Goal: Information Seeking & Learning: Learn about a topic

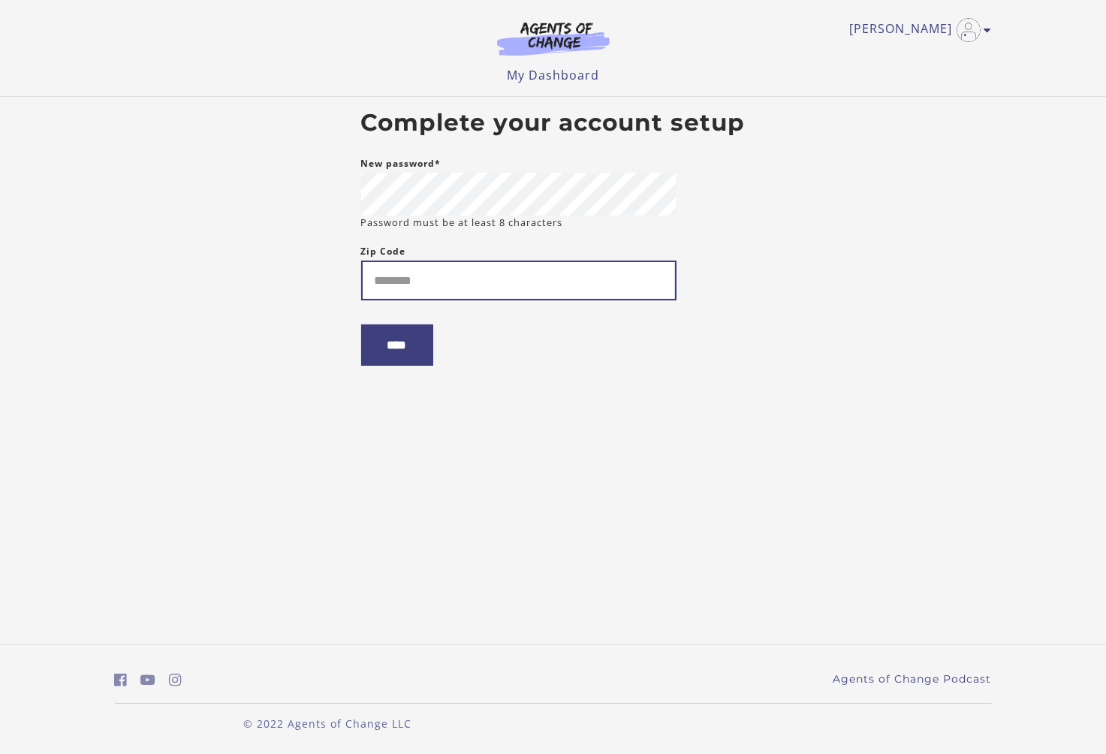
click at [405, 288] on input "Zip Code" at bounding box center [518, 280] width 315 height 40
type input "*****"
click at [396, 363] on input "****" at bounding box center [397, 344] width 72 height 41
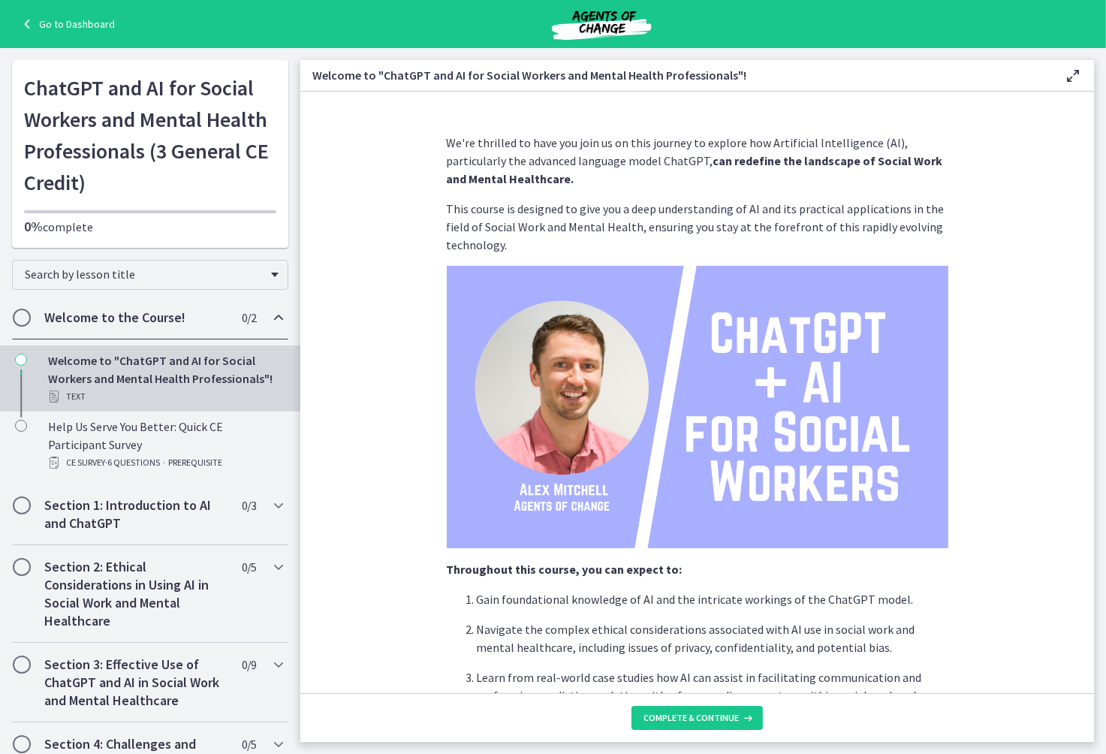
scroll to position [525, 0]
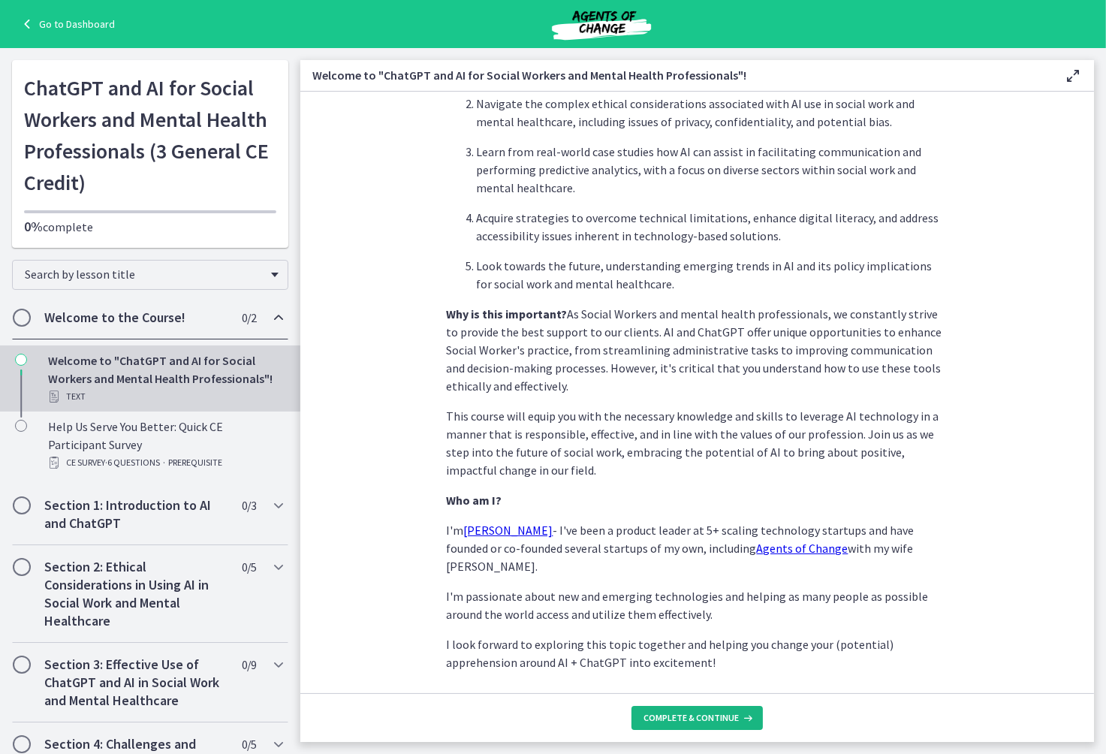
click at [680, 718] on span "Complete & continue" at bounding box center [690, 718] width 95 height 12
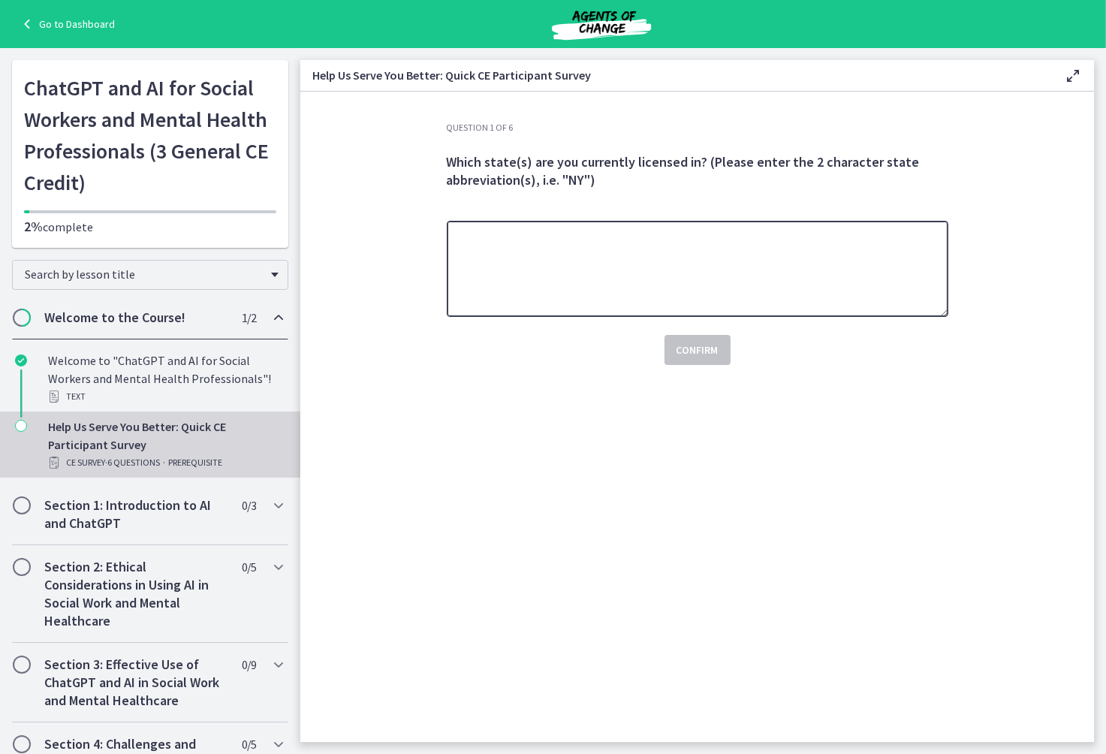
click at [465, 233] on textarea at bounding box center [697, 269] width 501 height 96
type textarea "**********"
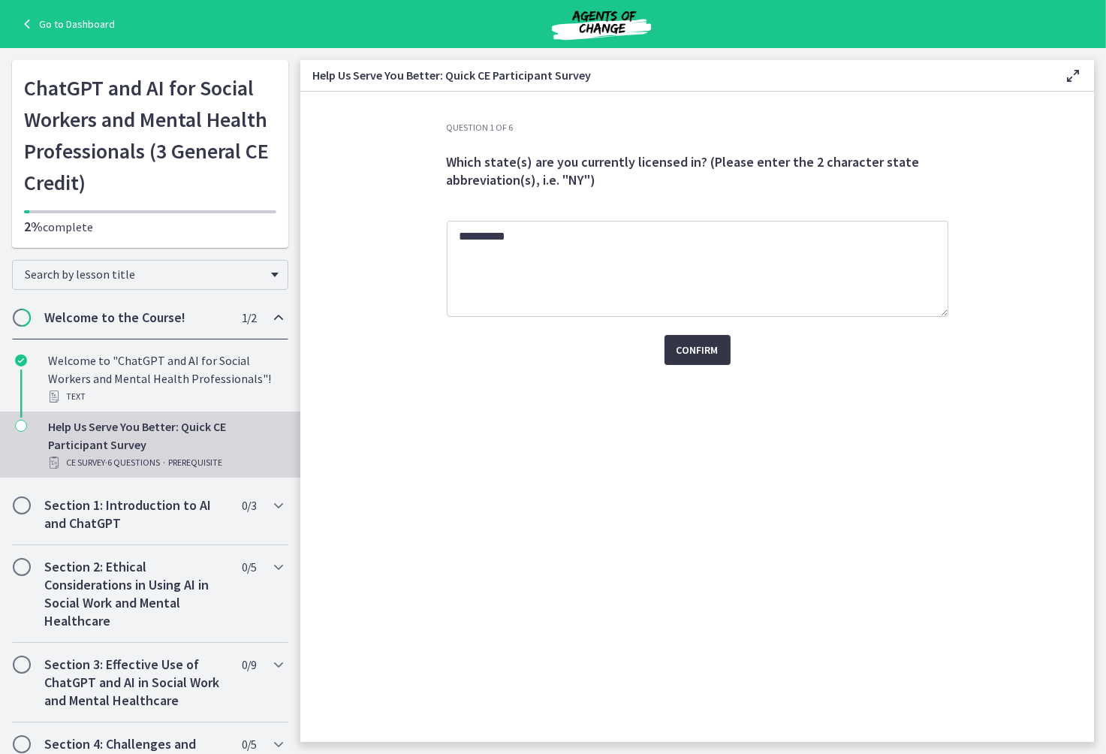
click at [694, 349] on span "Confirm" at bounding box center [697, 350] width 42 height 18
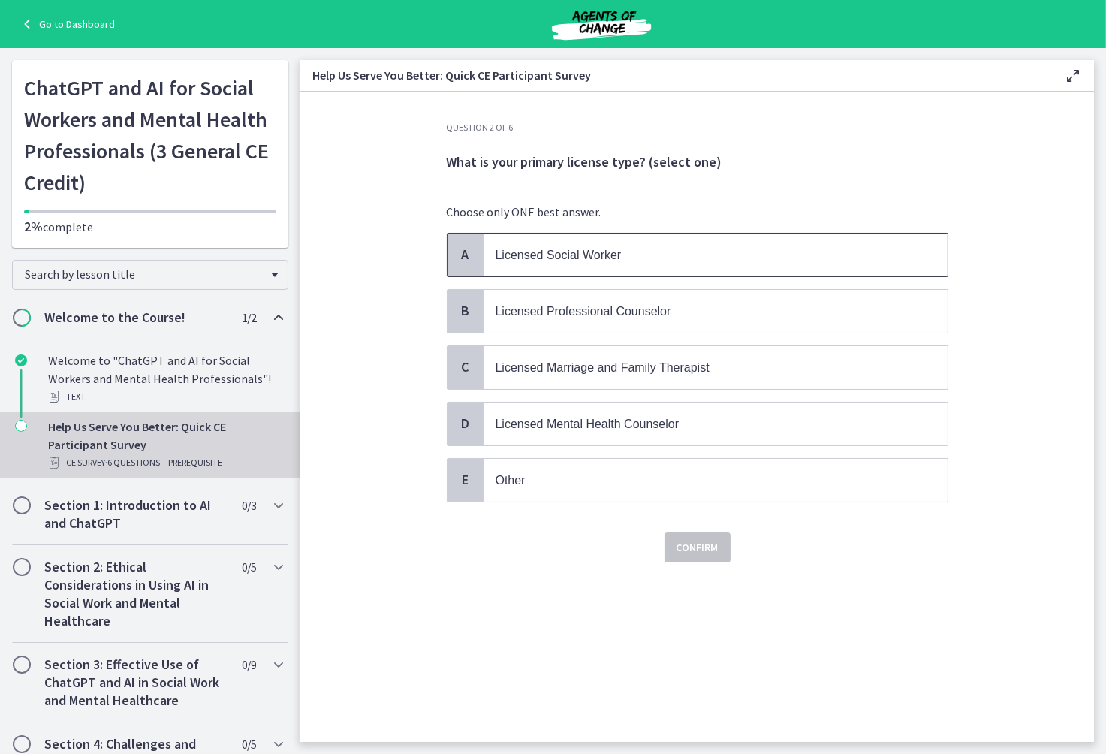
click at [695, 261] on p "Licensed Social Worker" at bounding box center [700, 254] width 410 height 19
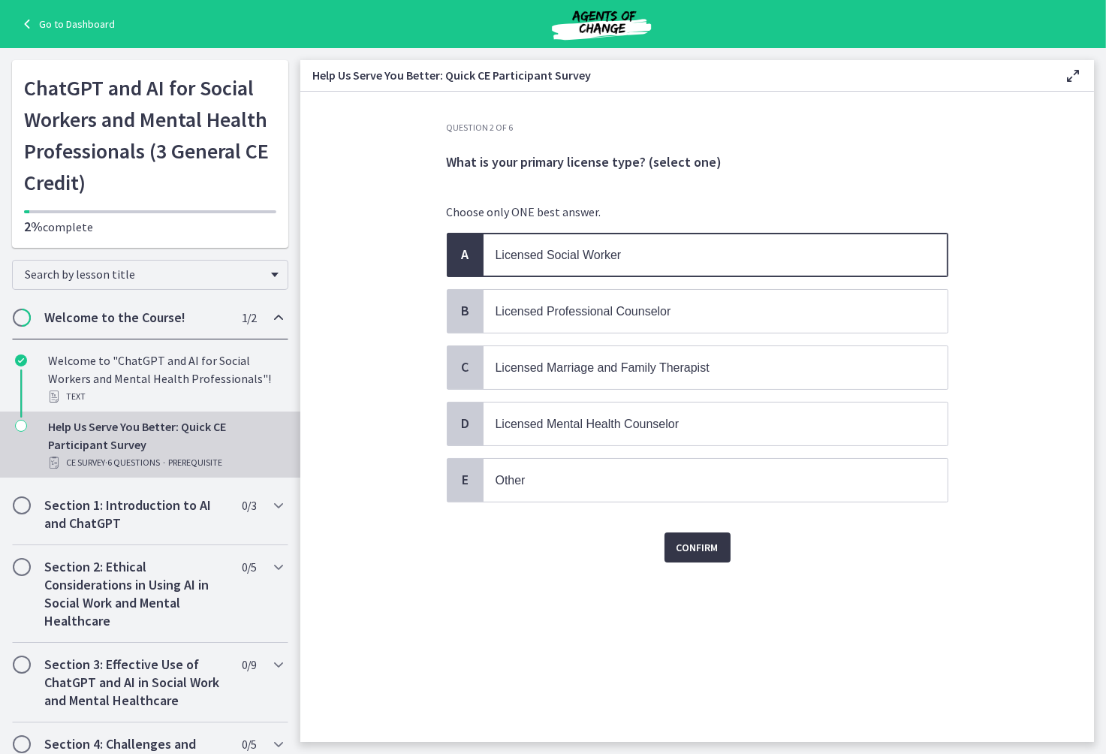
click at [703, 548] on span "Confirm" at bounding box center [697, 547] width 42 height 18
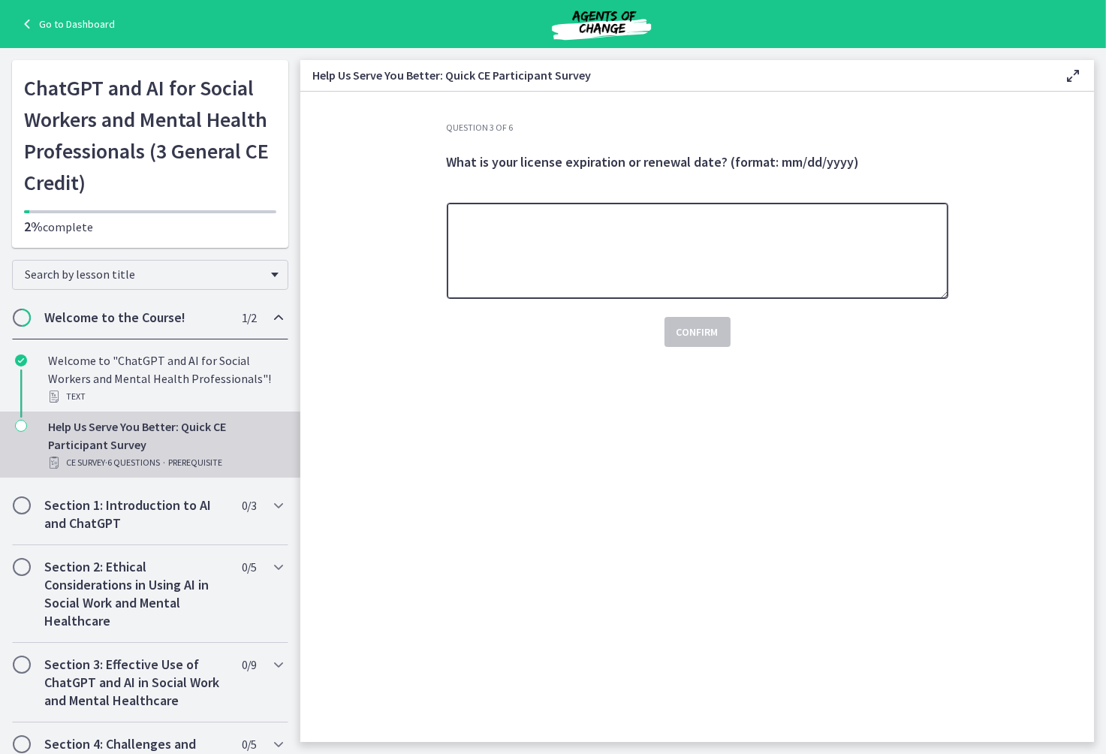
click at [531, 245] on textarea at bounding box center [697, 251] width 501 height 96
type textarea "**********"
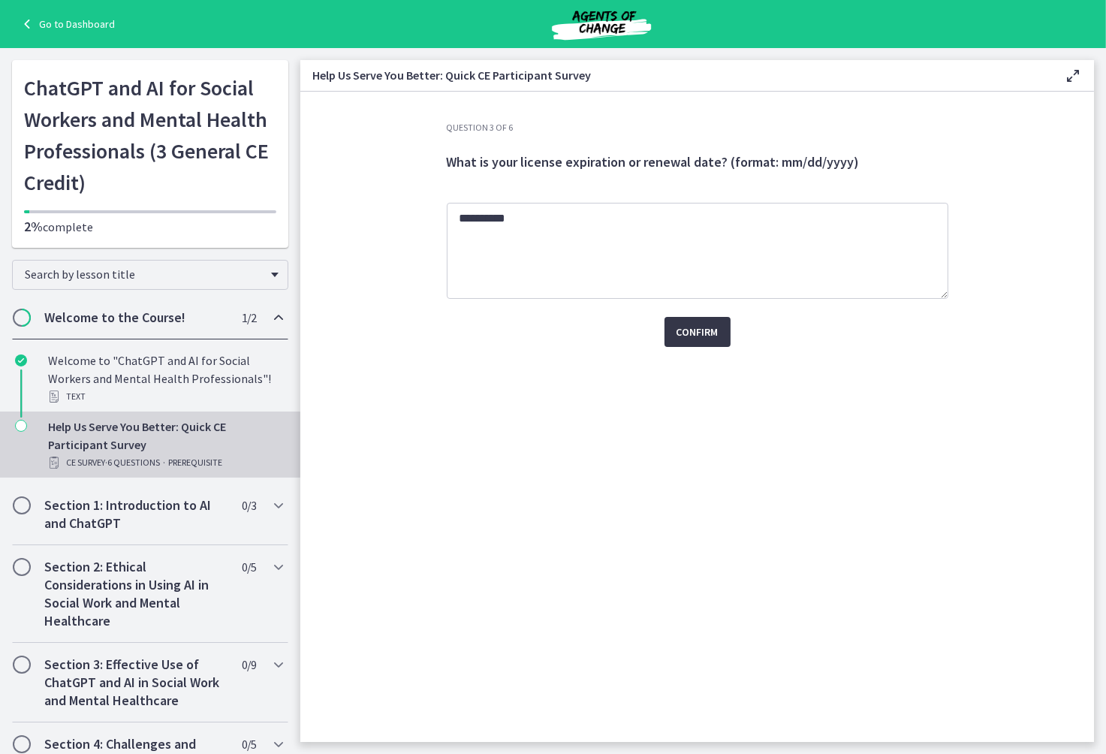
click at [708, 339] on span "Confirm" at bounding box center [697, 332] width 42 height 18
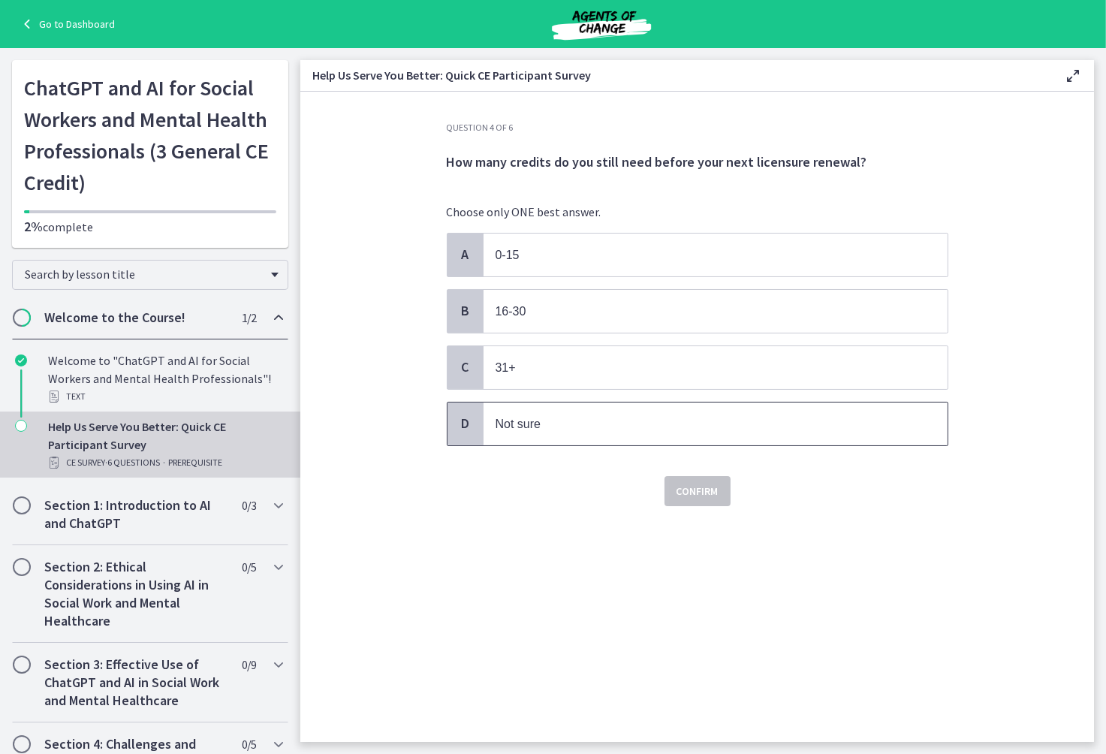
click at [553, 435] on span "Not sure" at bounding box center [715, 423] width 464 height 43
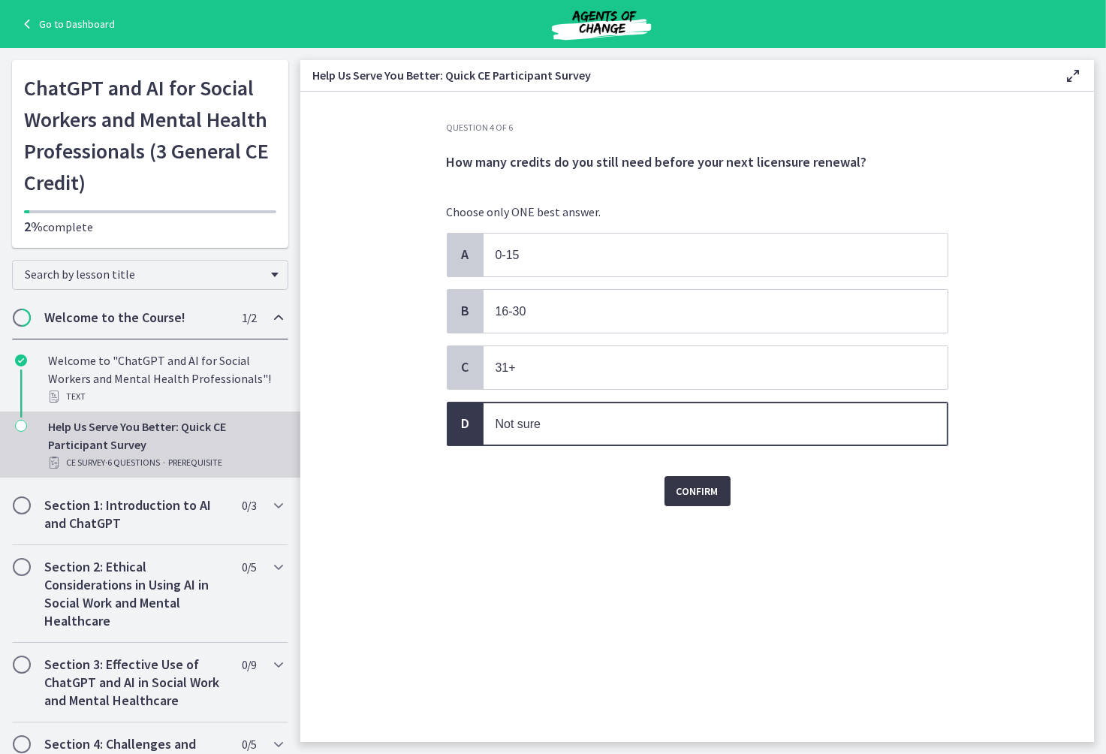
click at [708, 489] on span "Confirm" at bounding box center [697, 491] width 42 height 18
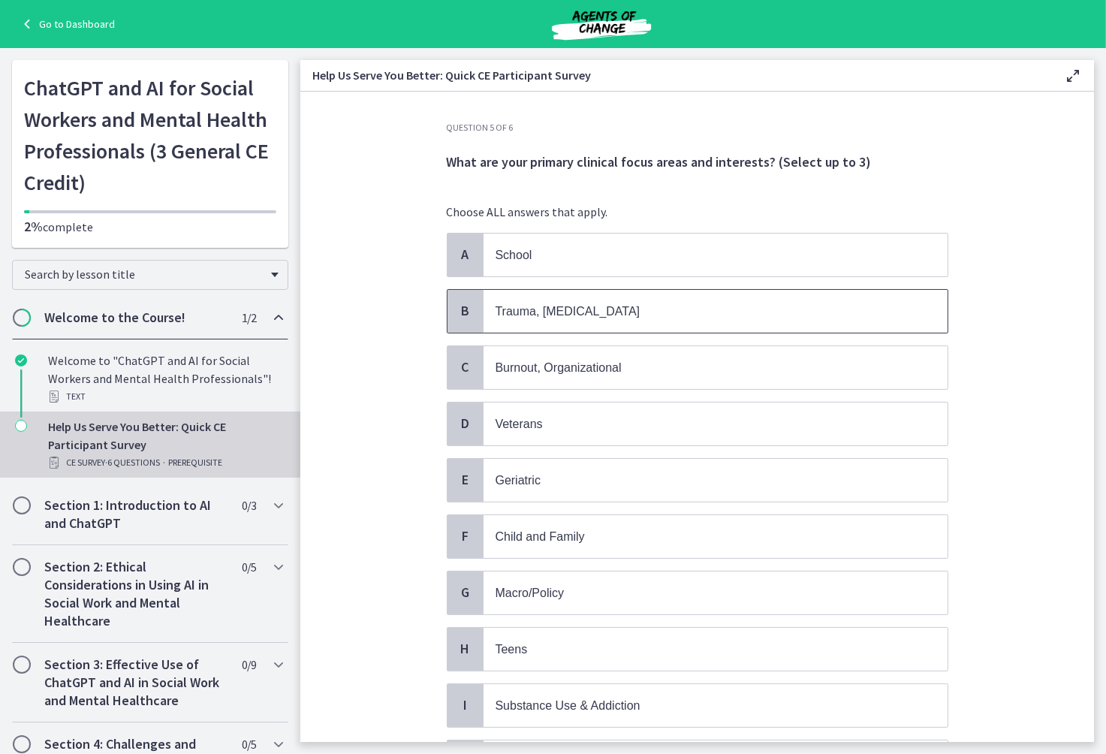
click at [635, 315] on p "Trauma, PTSD" at bounding box center [700, 311] width 410 height 19
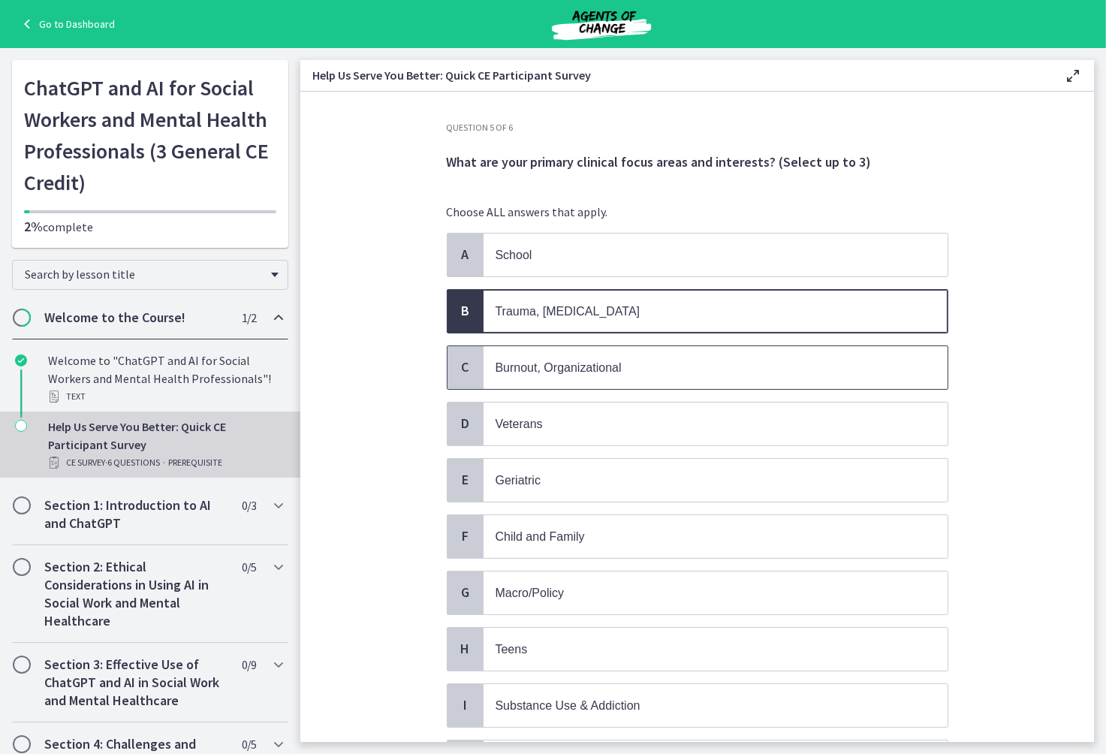
click at [721, 358] on p "Burnout, Organizational" at bounding box center [700, 367] width 410 height 19
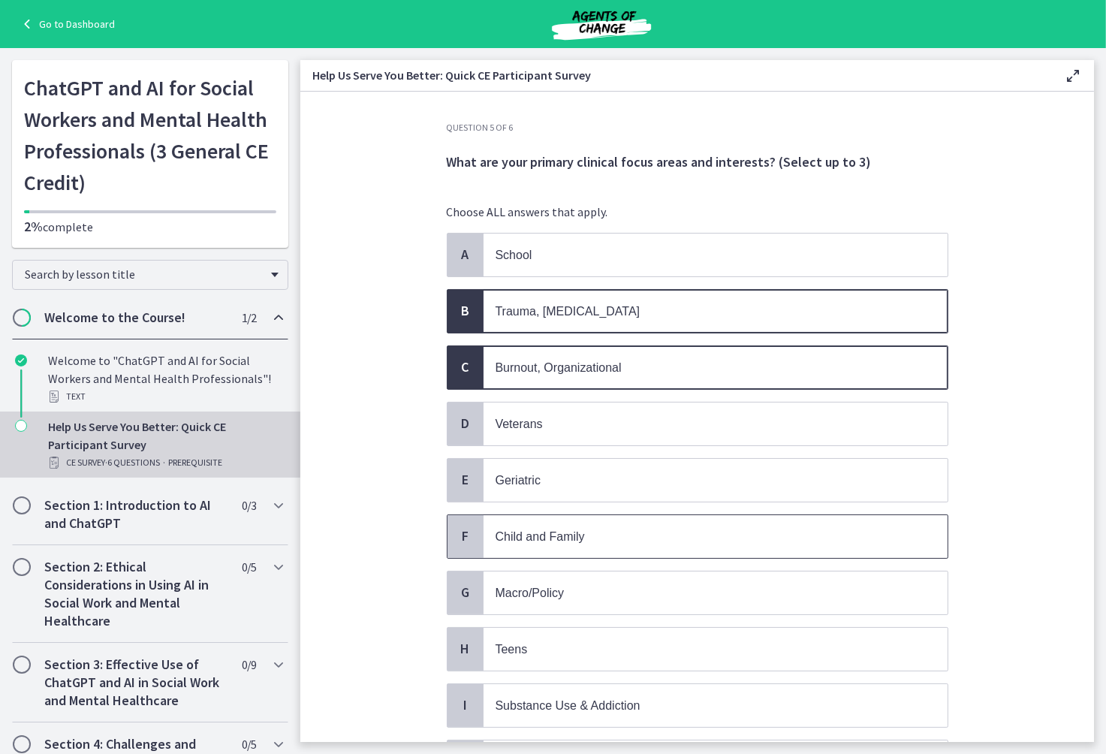
scroll to position [430, 0]
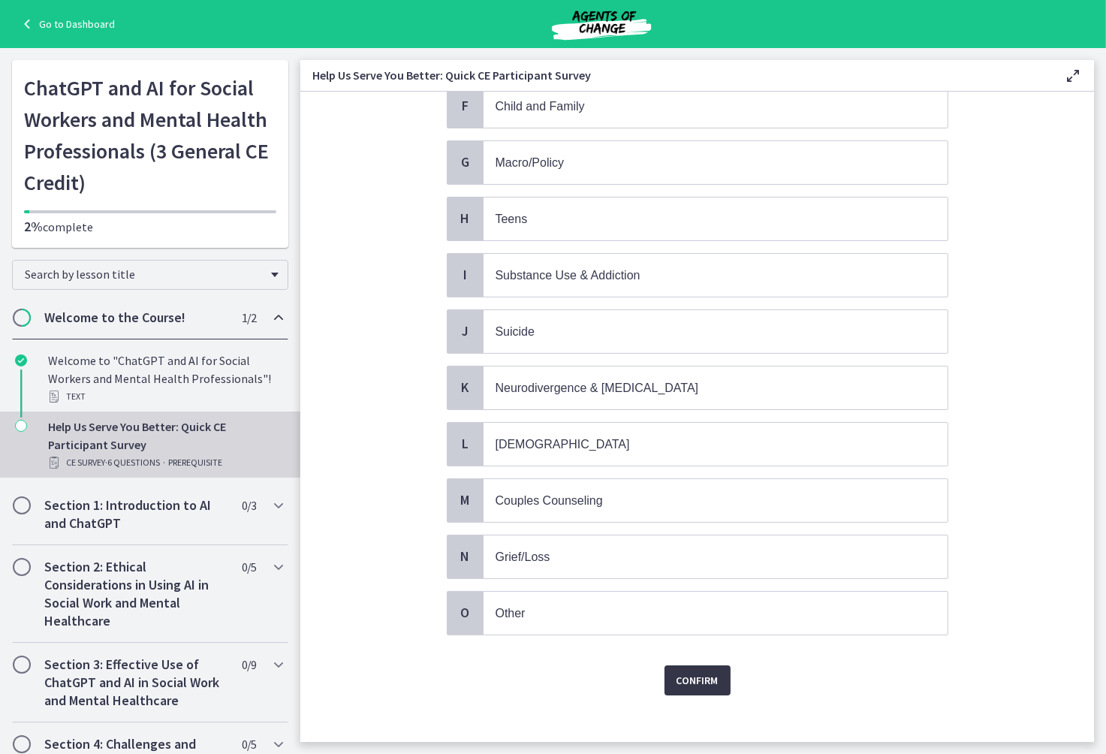
click at [683, 671] on span "Confirm" at bounding box center [697, 680] width 42 height 18
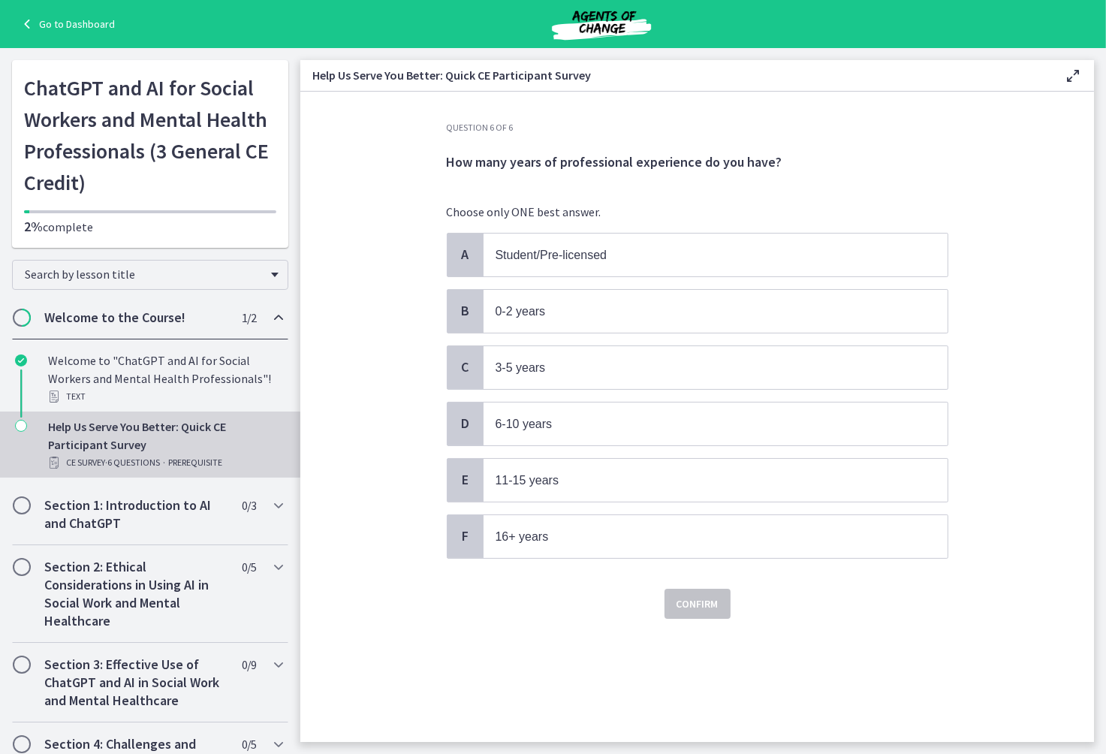
scroll to position [0, 0]
click at [548, 480] on span "11-15 years" at bounding box center [527, 480] width 64 height 13
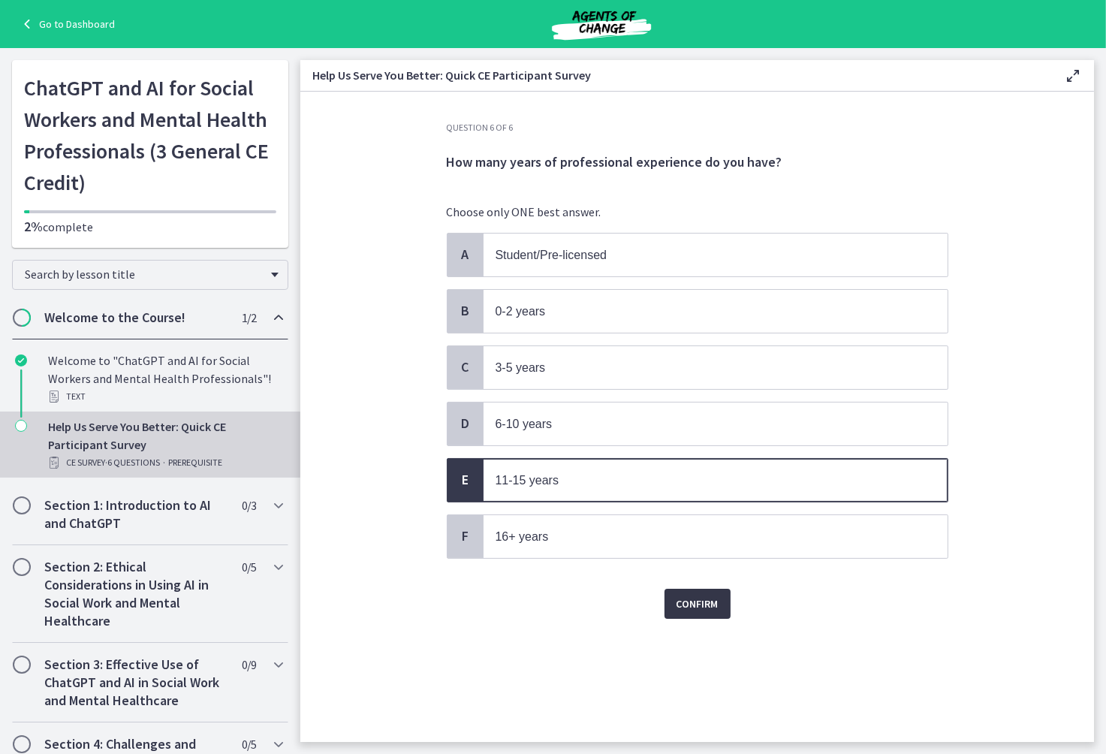
click at [708, 599] on span "Confirm" at bounding box center [697, 603] width 42 height 18
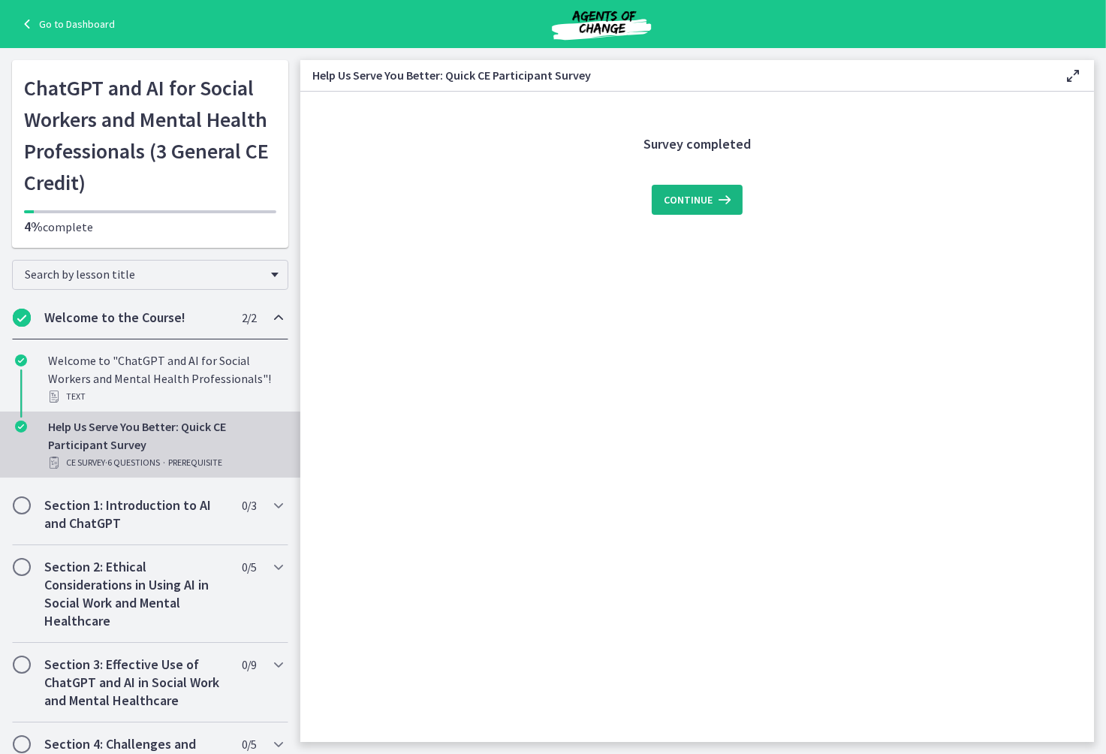
click at [712, 192] on icon at bounding box center [722, 200] width 21 height 18
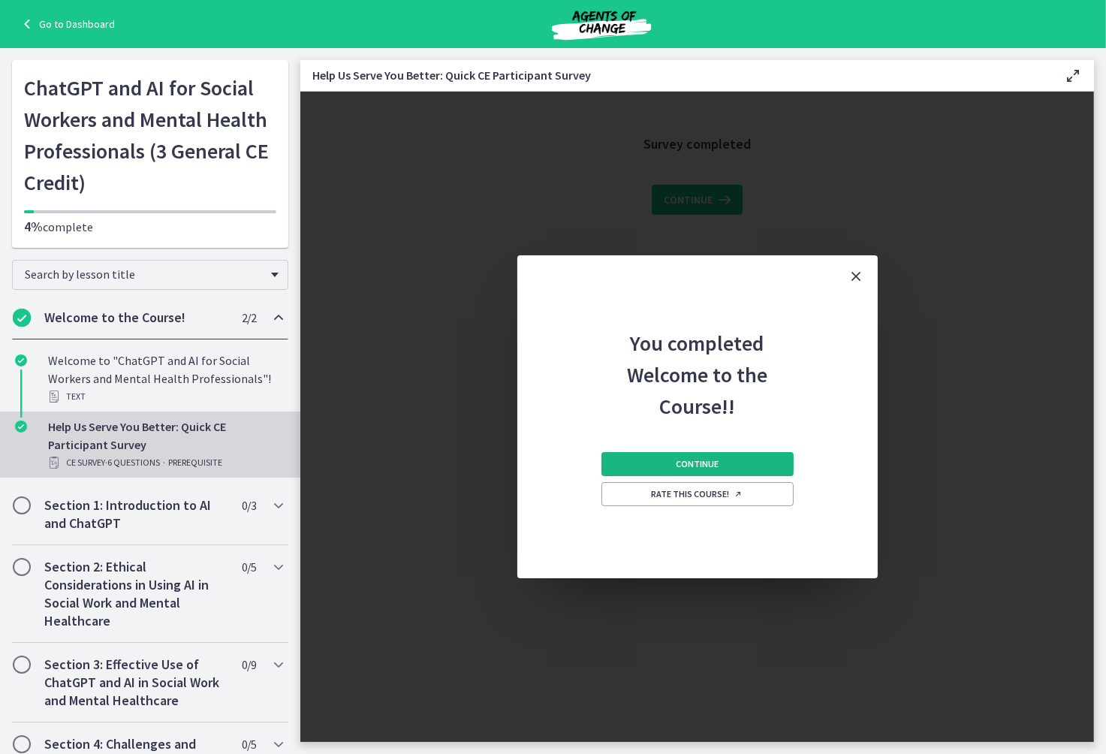
click at [706, 462] on span "Continue" at bounding box center [697, 464] width 43 height 12
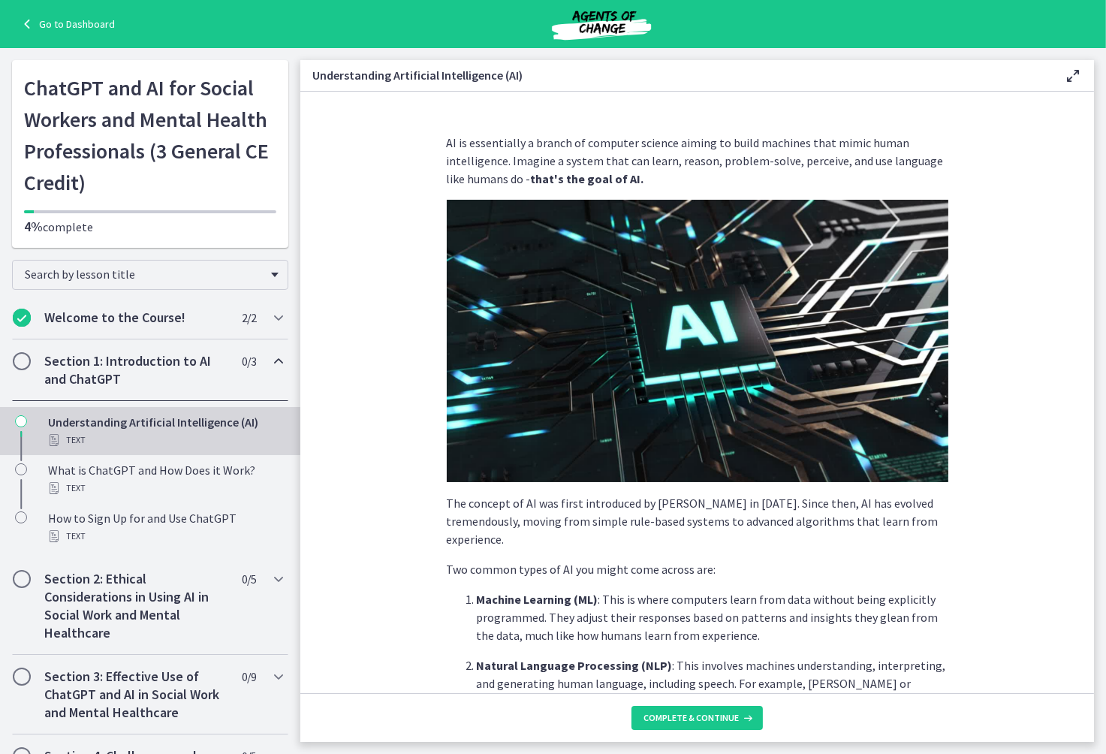
scroll to position [502, 0]
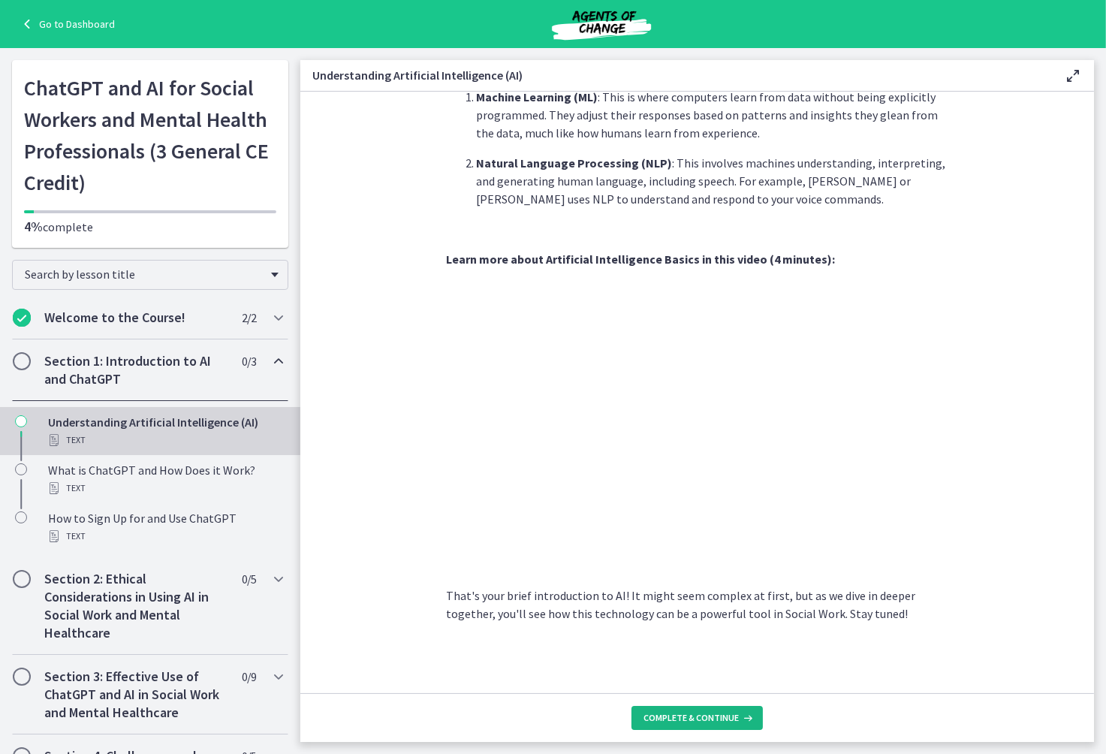
click at [701, 716] on span "Complete & continue" at bounding box center [690, 718] width 95 height 12
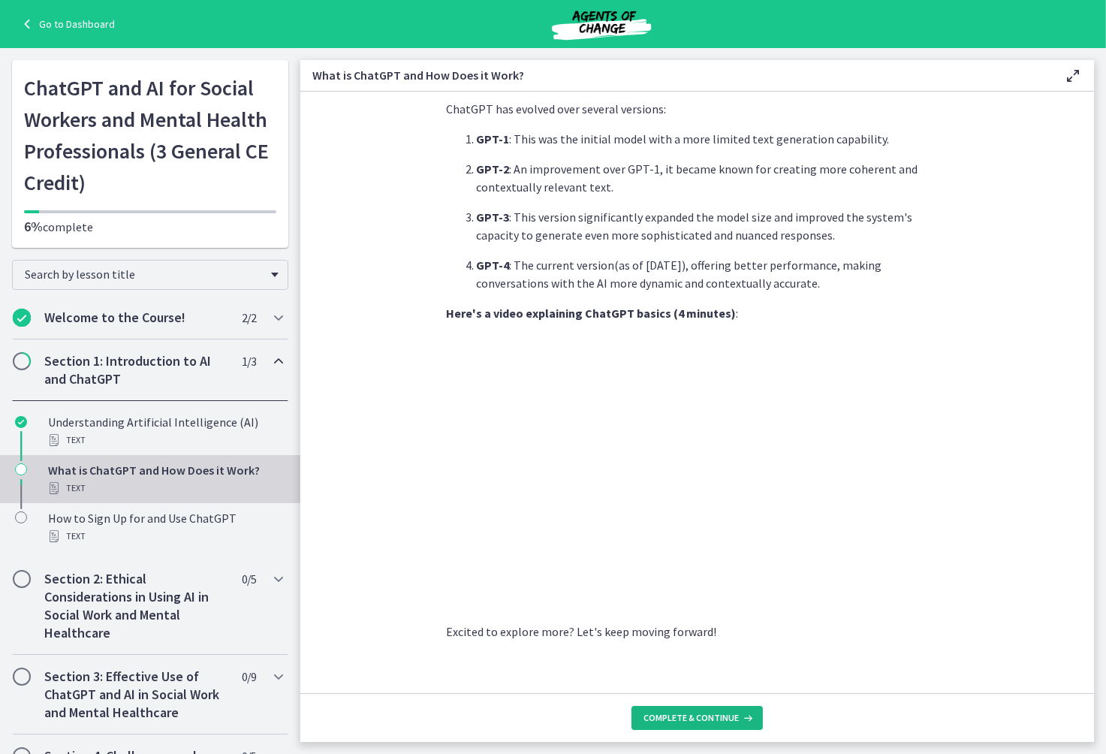
click at [678, 718] on span "Complete & continue" at bounding box center [690, 718] width 95 height 12
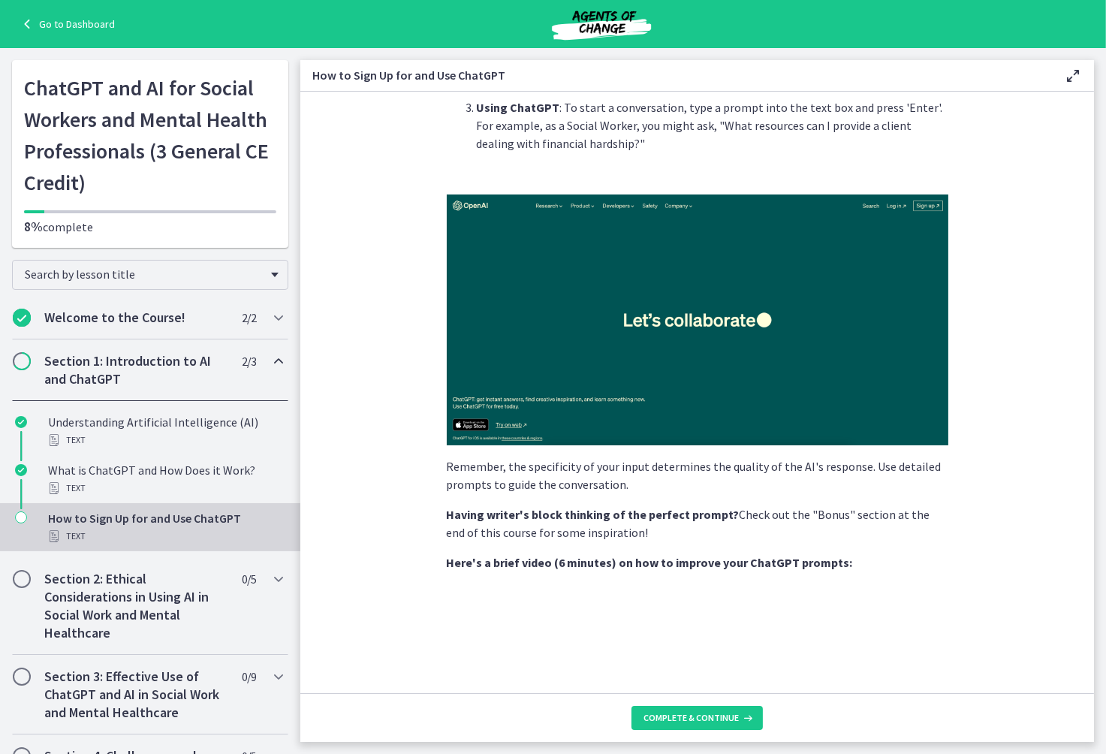
scroll to position [657, 0]
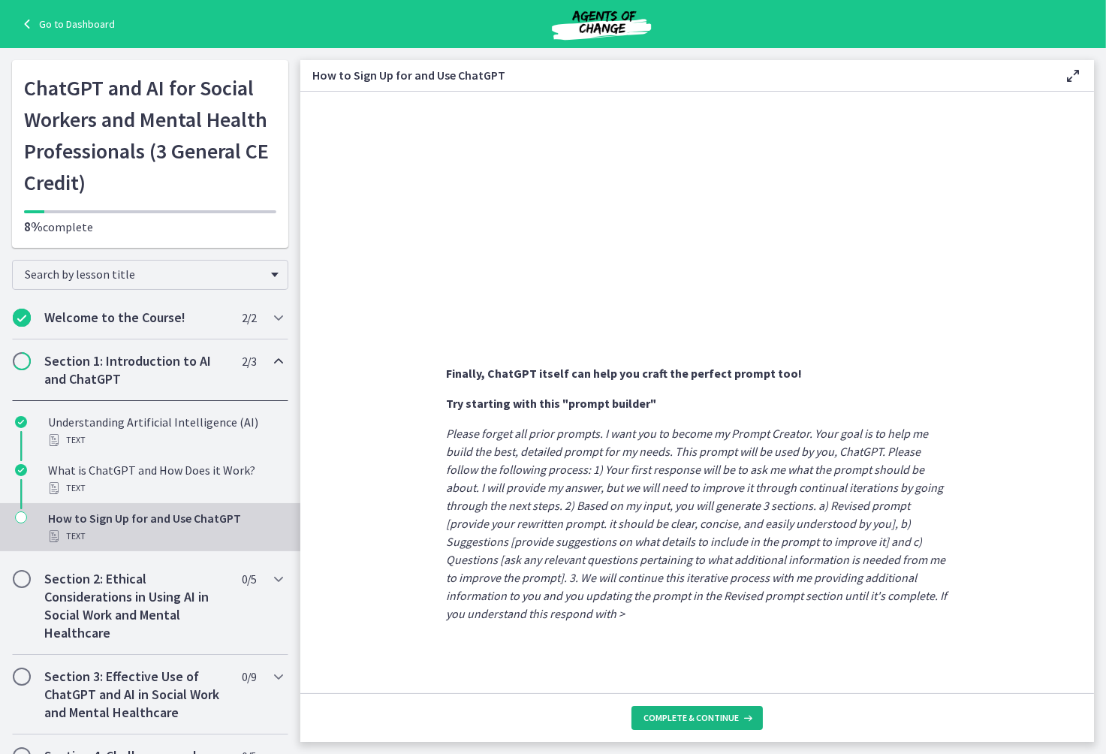
click at [703, 712] on span "Complete & continue" at bounding box center [690, 718] width 95 height 12
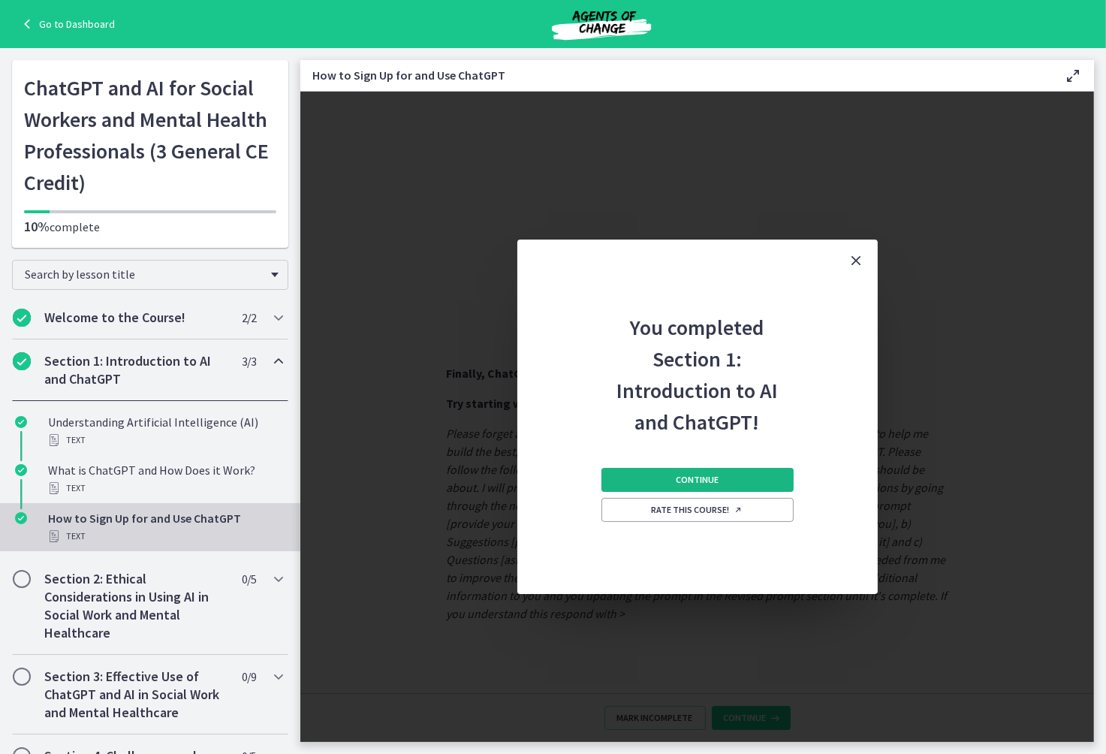
click at [723, 475] on button "Continue" at bounding box center [697, 480] width 192 height 24
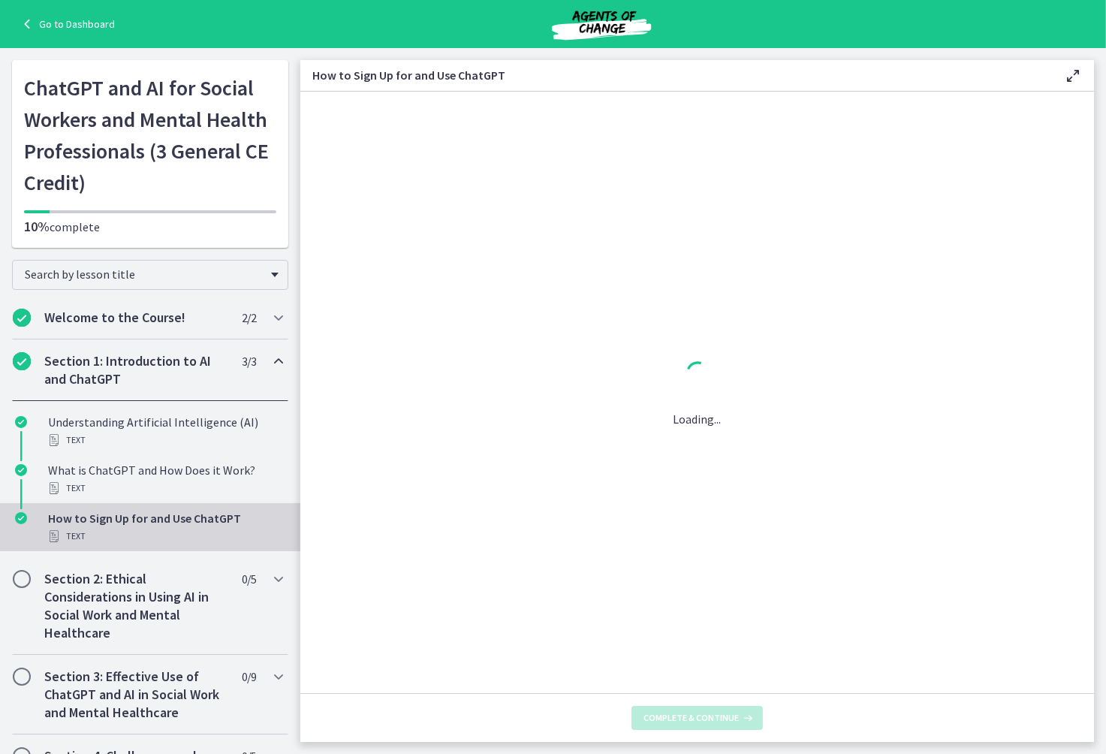
scroll to position [0, 0]
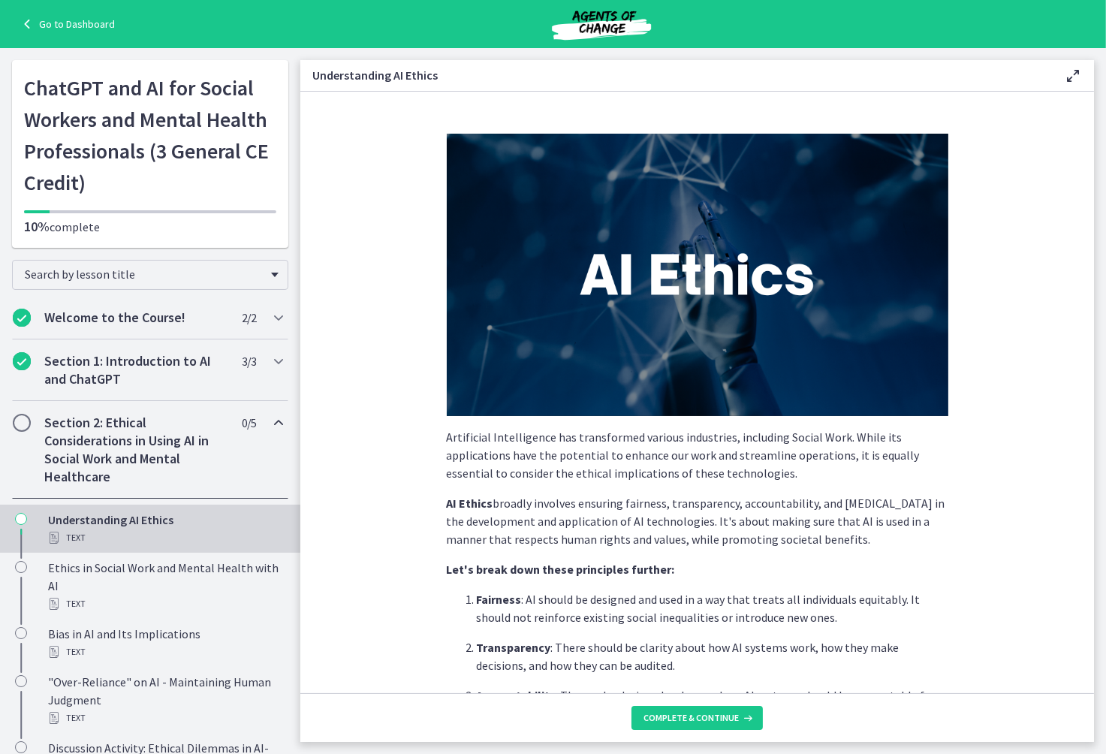
scroll to position [525, 0]
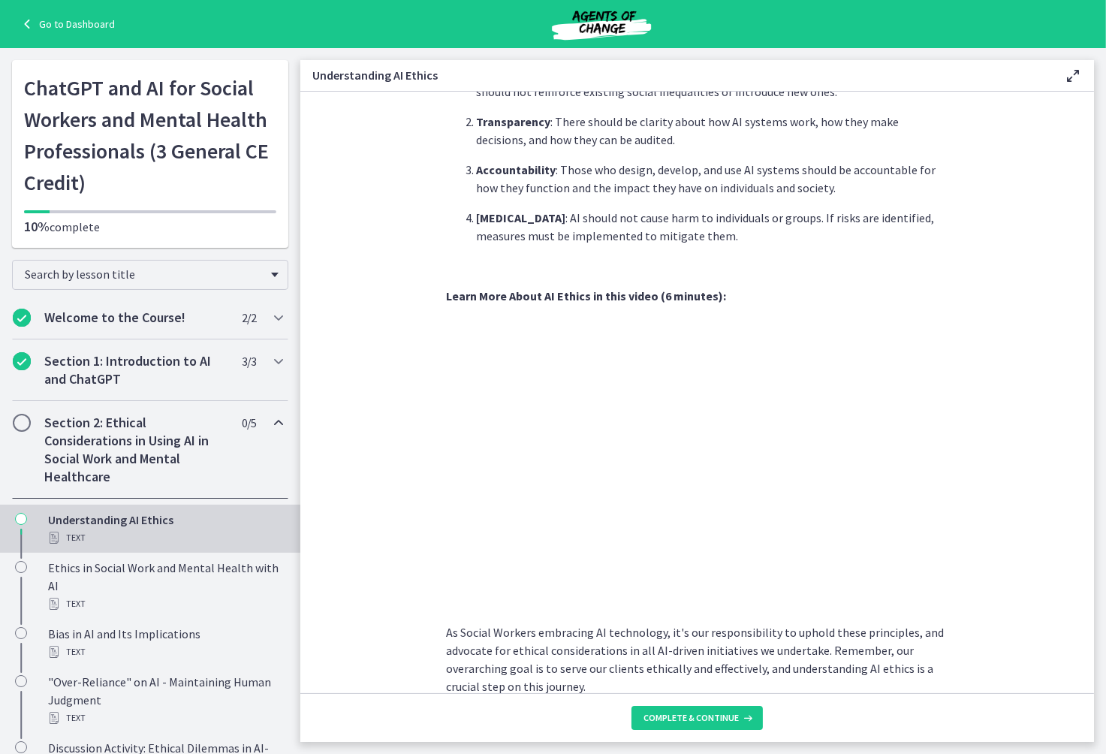
click at [594, 226] on p "Harm Reduction : AI should not cause harm to individuals or groups. If risks ar…" at bounding box center [712, 227] width 471 height 36
click at [703, 717] on span "Complete & continue" at bounding box center [690, 718] width 95 height 12
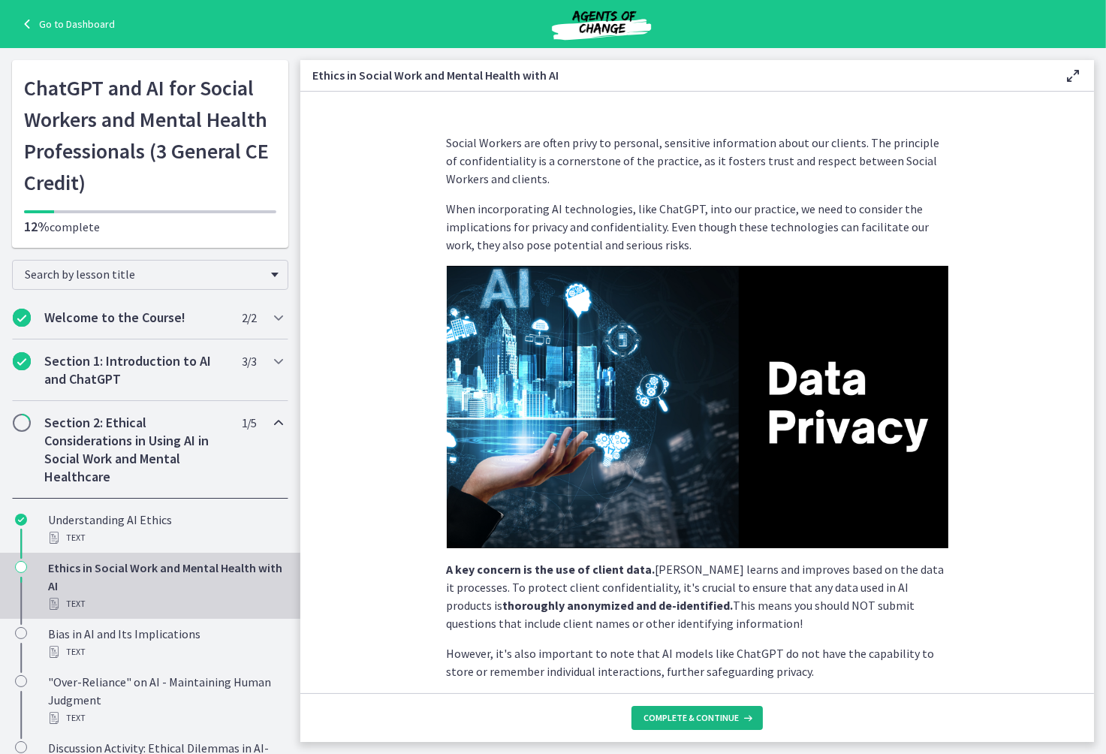
click at [696, 714] on span "Complete & continue" at bounding box center [690, 718] width 95 height 12
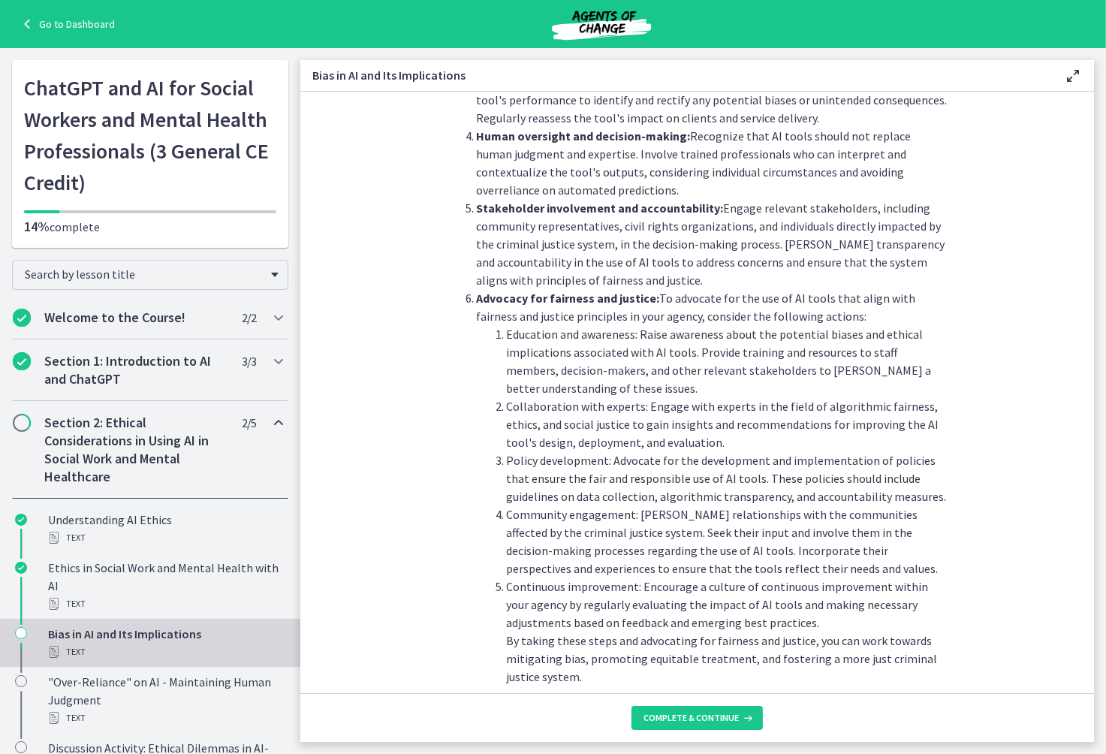
scroll to position [1529, 0]
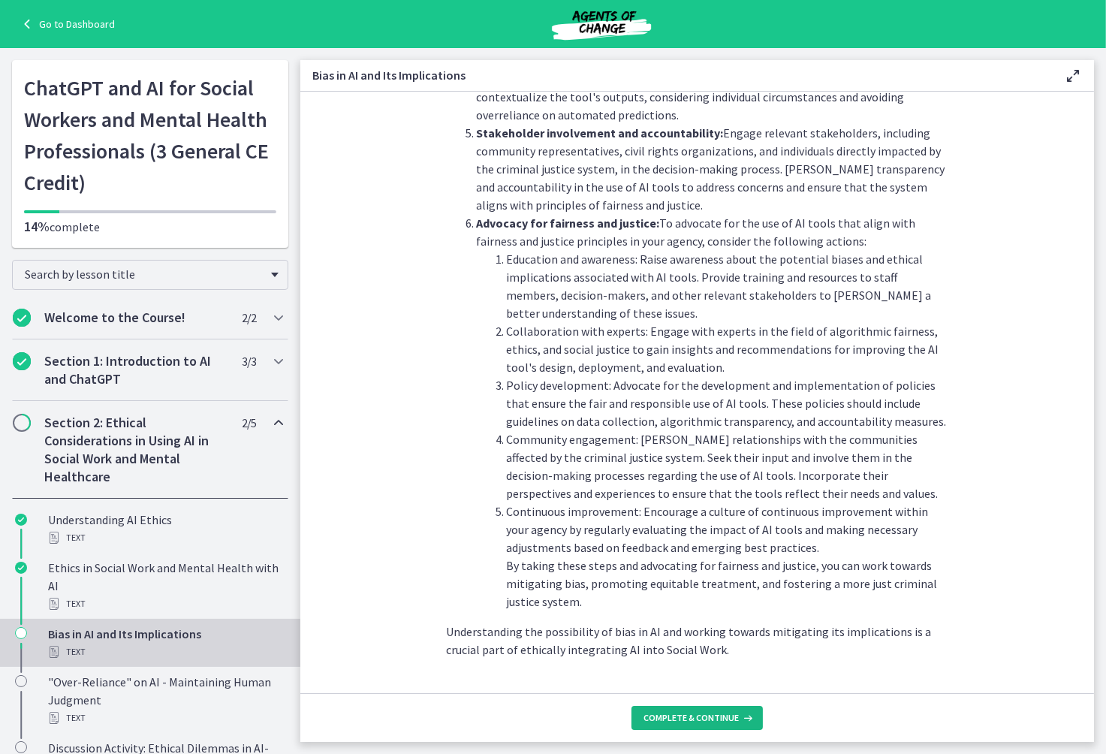
click at [704, 716] on span "Complete & continue" at bounding box center [690, 718] width 95 height 12
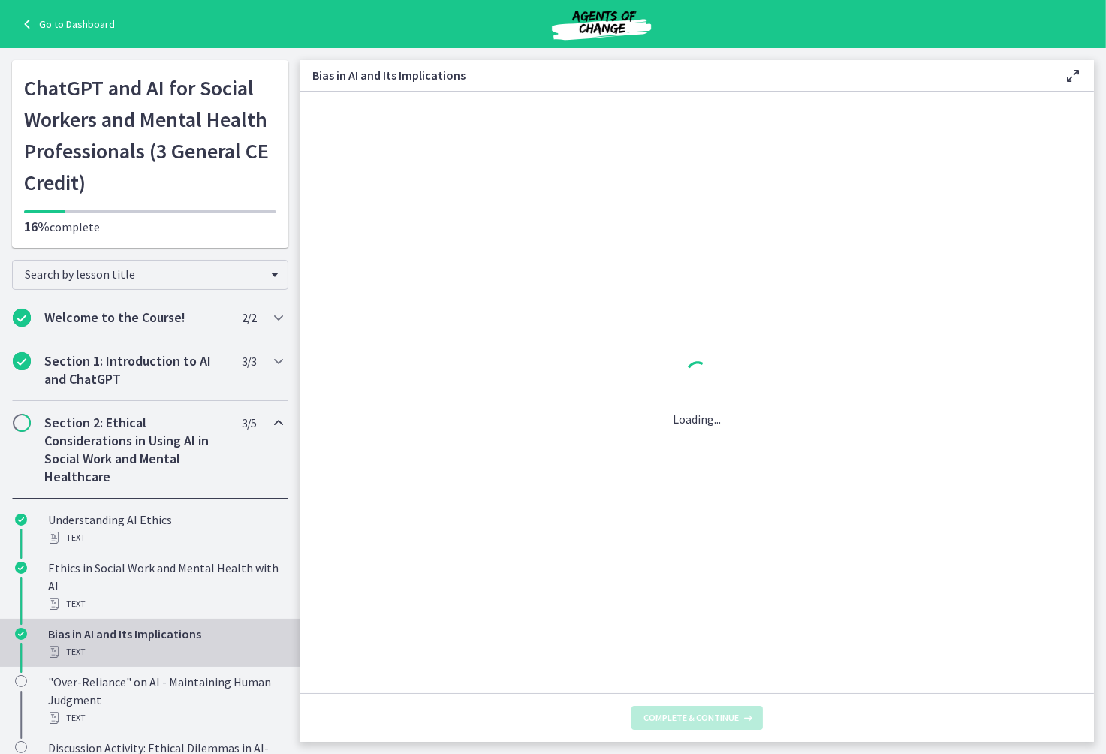
scroll to position [0, 0]
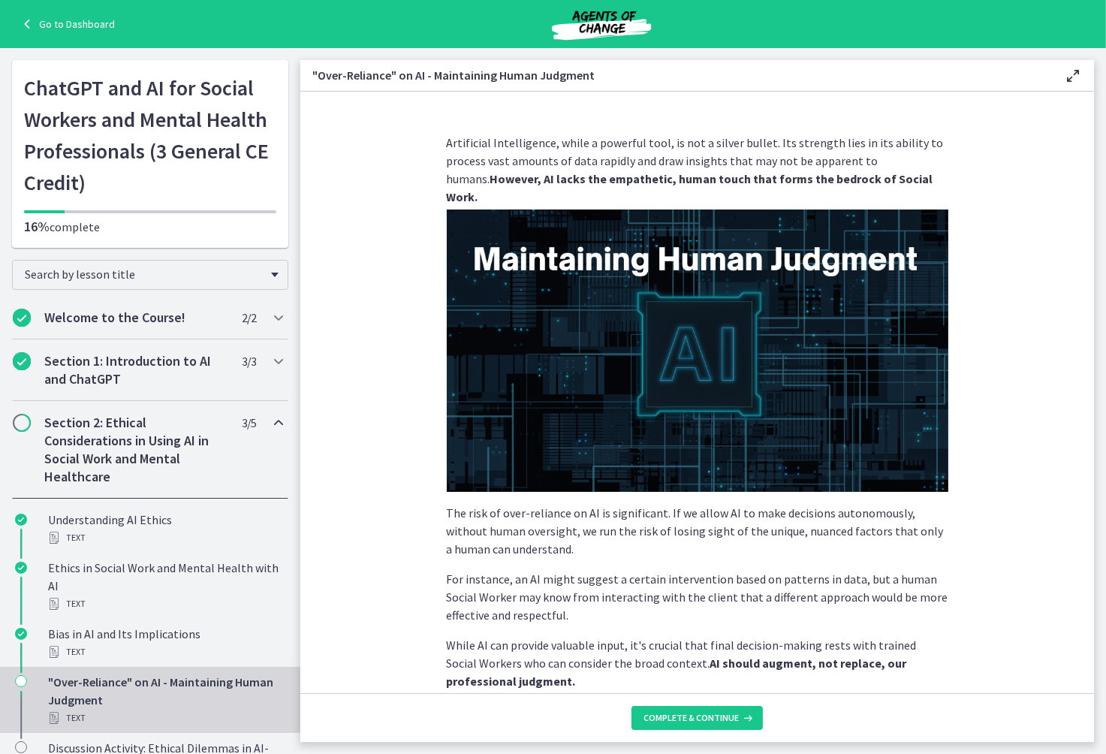
scroll to position [218, 0]
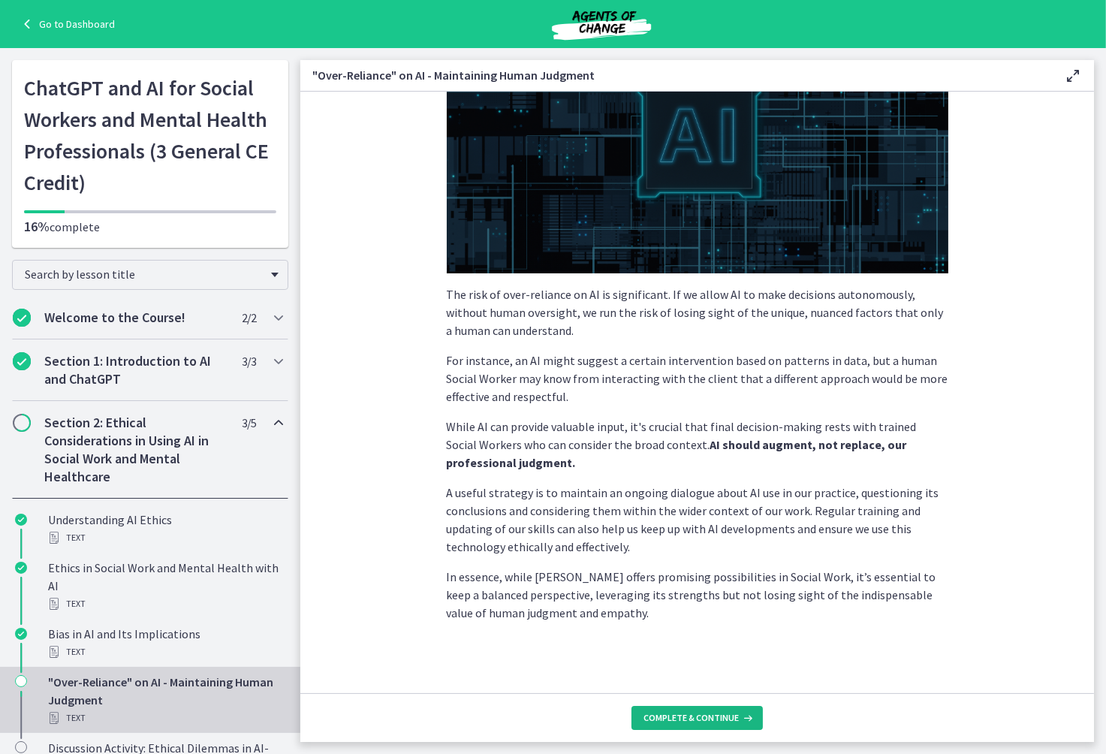
click at [731, 716] on span "Complete & continue" at bounding box center [690, 718] width 95 height 12
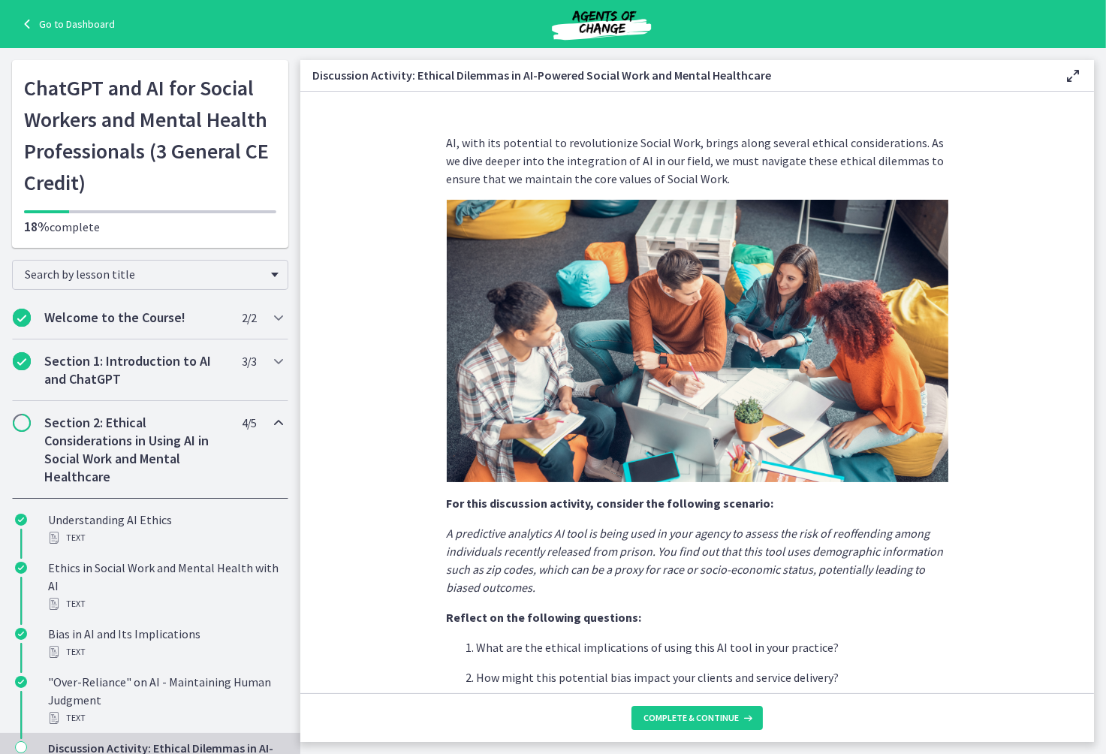
scroll to position [227, 0]
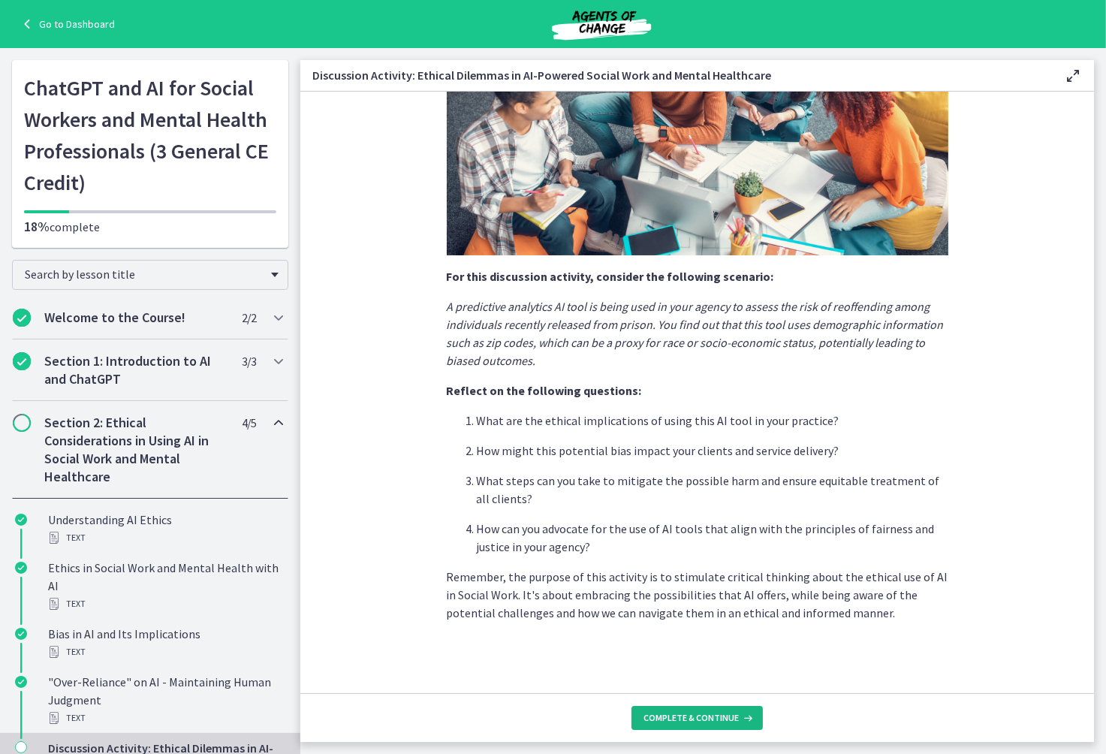
click at [700, 716] on span "Complete & continue" at bounding box center [690, 718] width 95 height 12
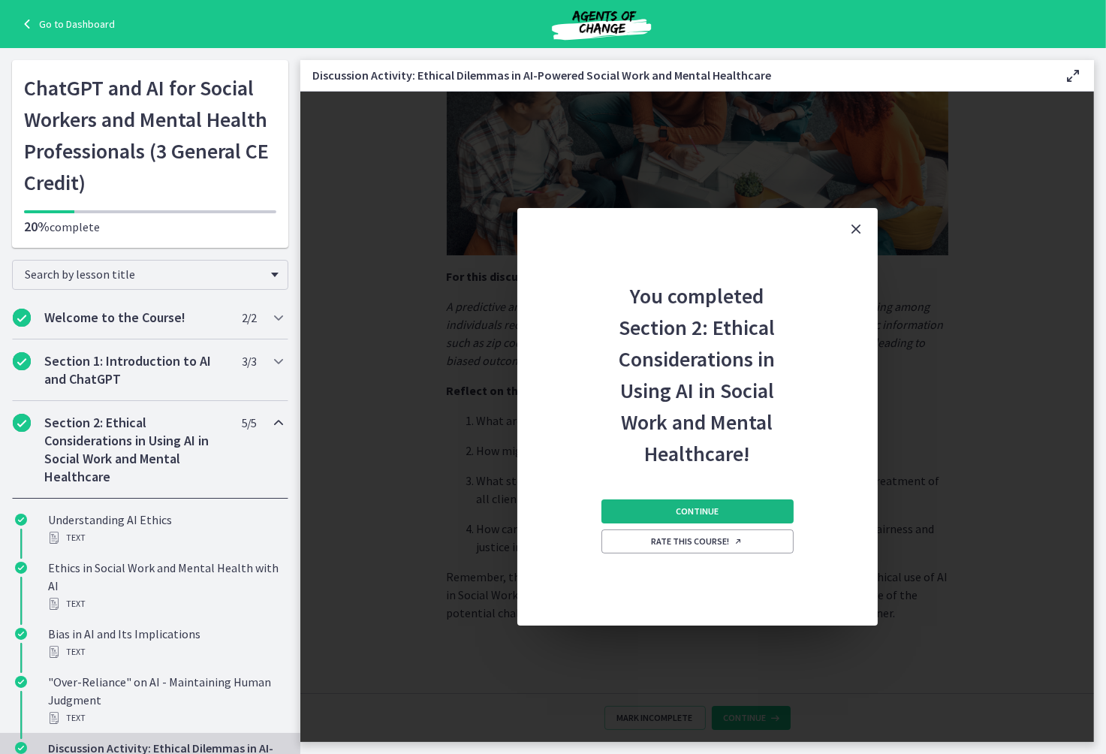
click at [711, 515] on span "Continue" at bounding box center [697, 511] width 43 height 12
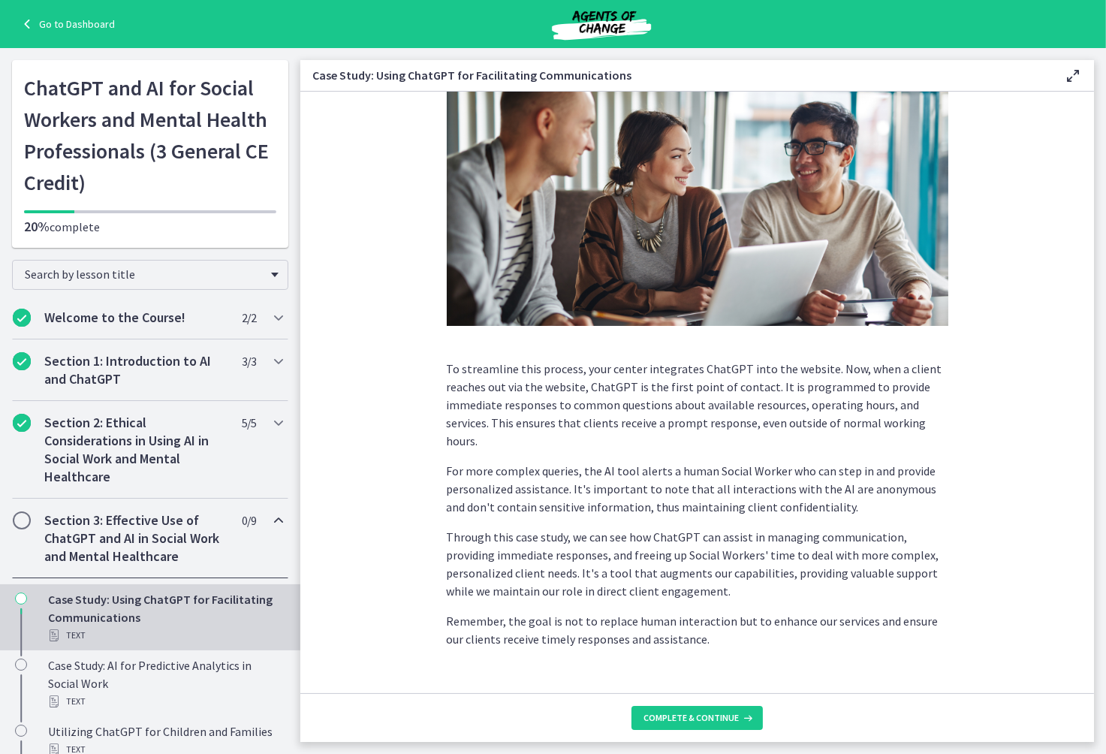
scroll to position [230, 0]
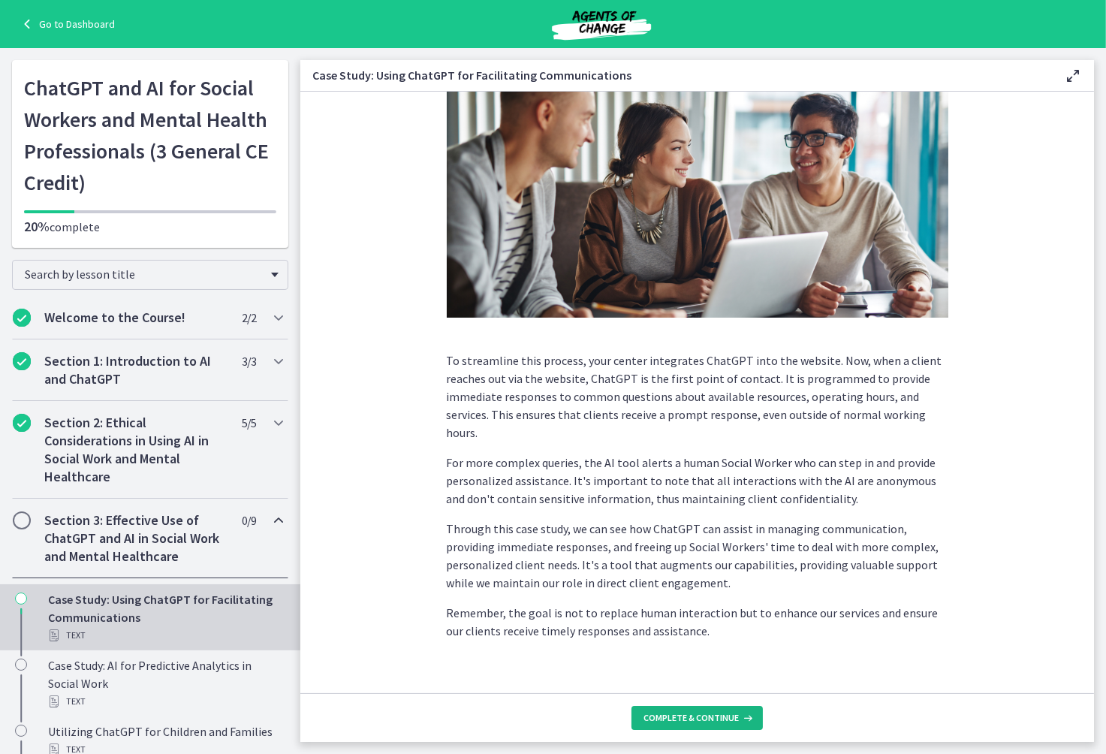
click at [680, 712] on span "Complete & continue" at bounding box center [690, 718] width 95 height 12
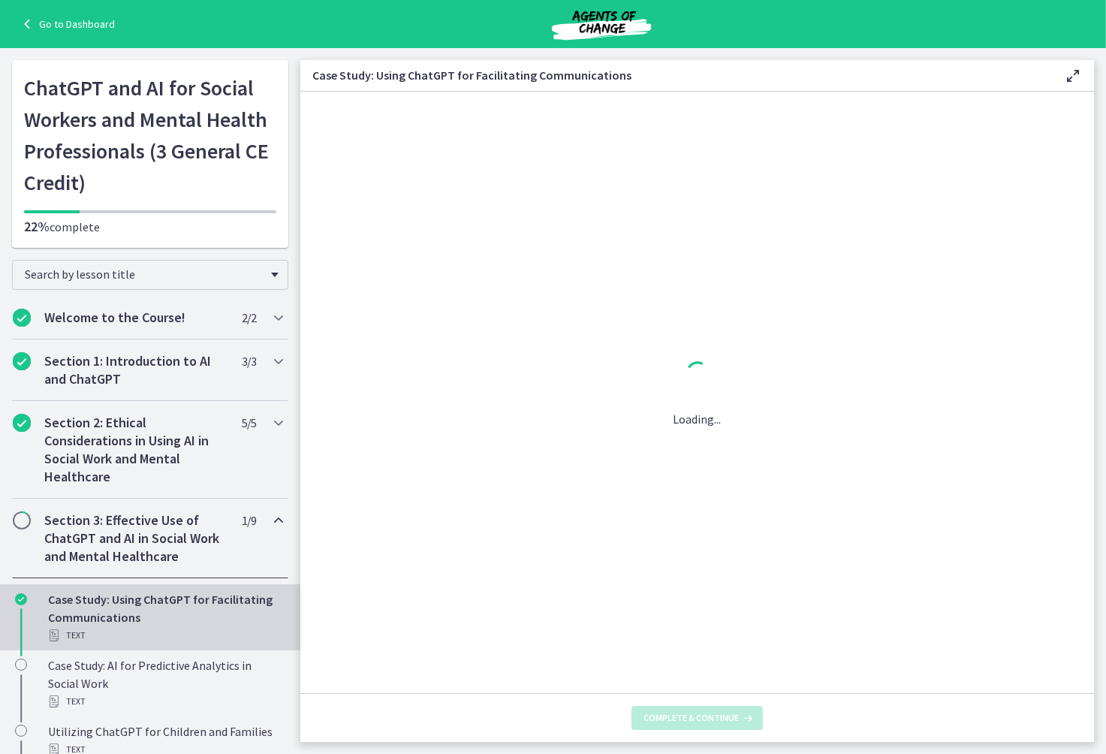
scroll to position [0, 0]
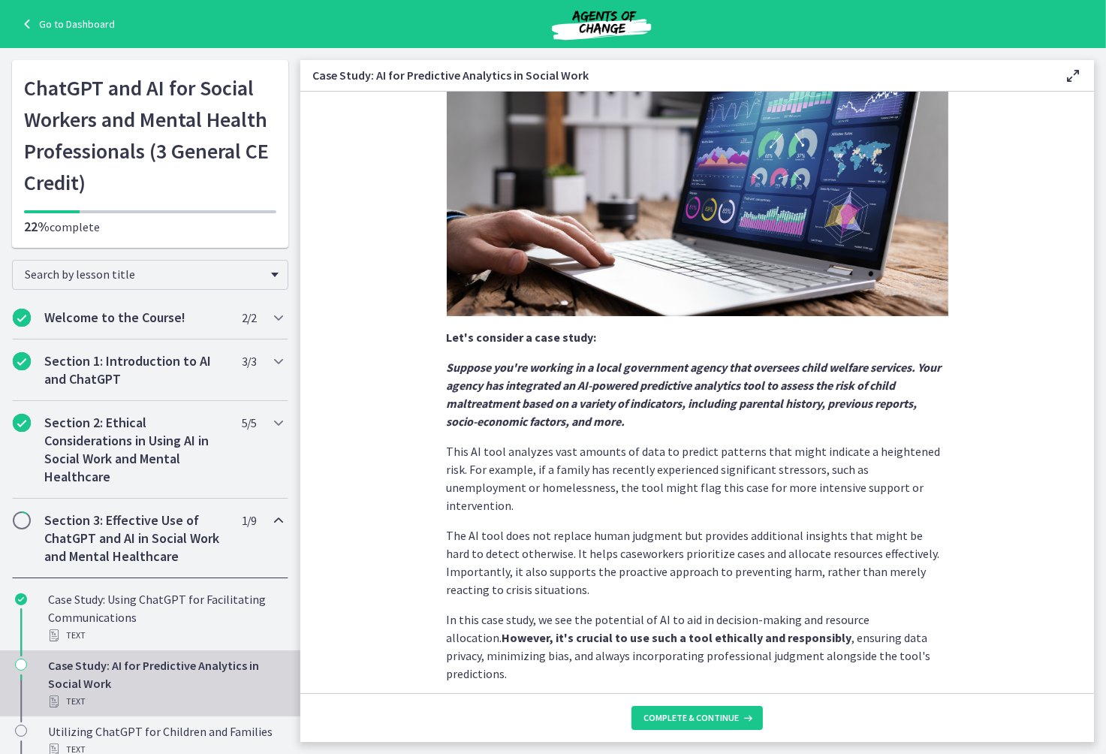
scroll to position [191, 0]
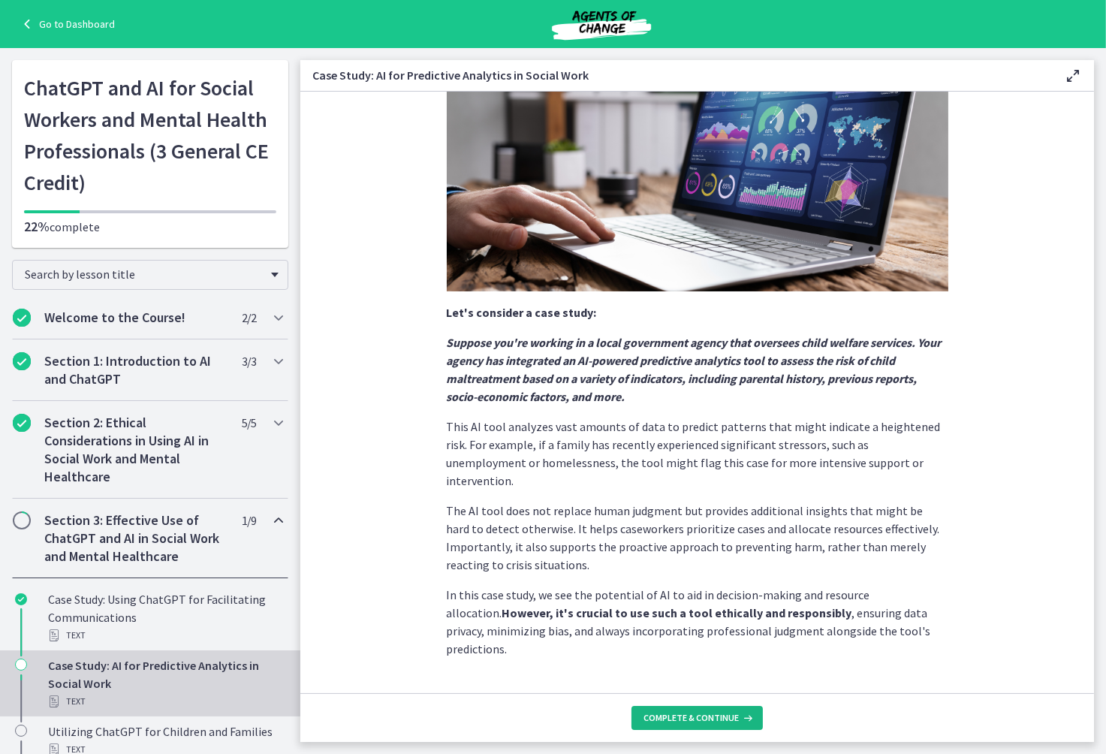
click at [688, 723] on span "Complete & continue" at bounding box center [690, 718] width 95 height 12
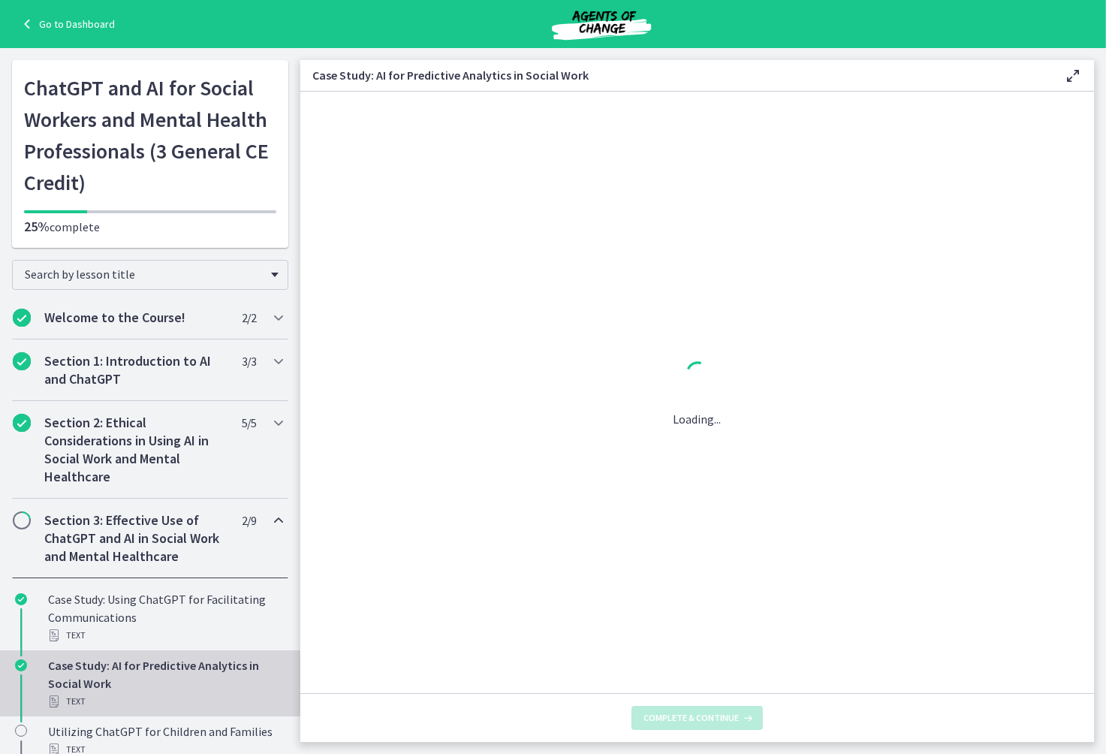
scroll to position [0, 0]
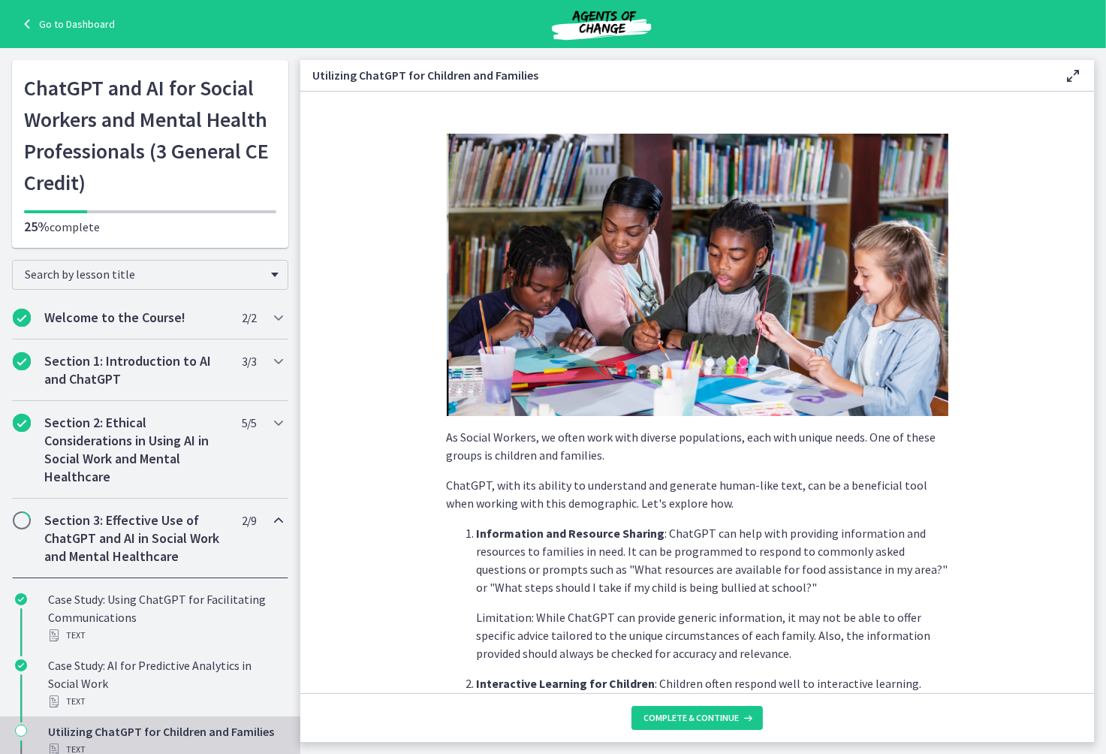
scroll to position [509, 0]
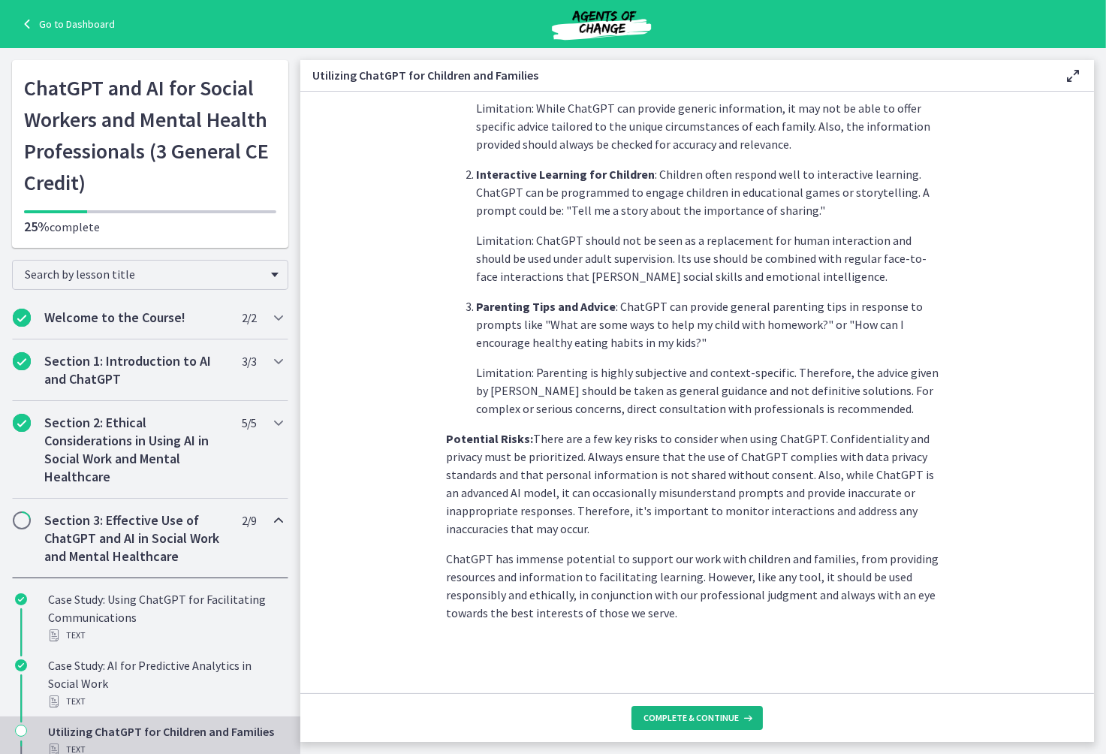
click at [692, 718] on span "Complete & continue" at bounding box center [690, 718] width 95 height 12
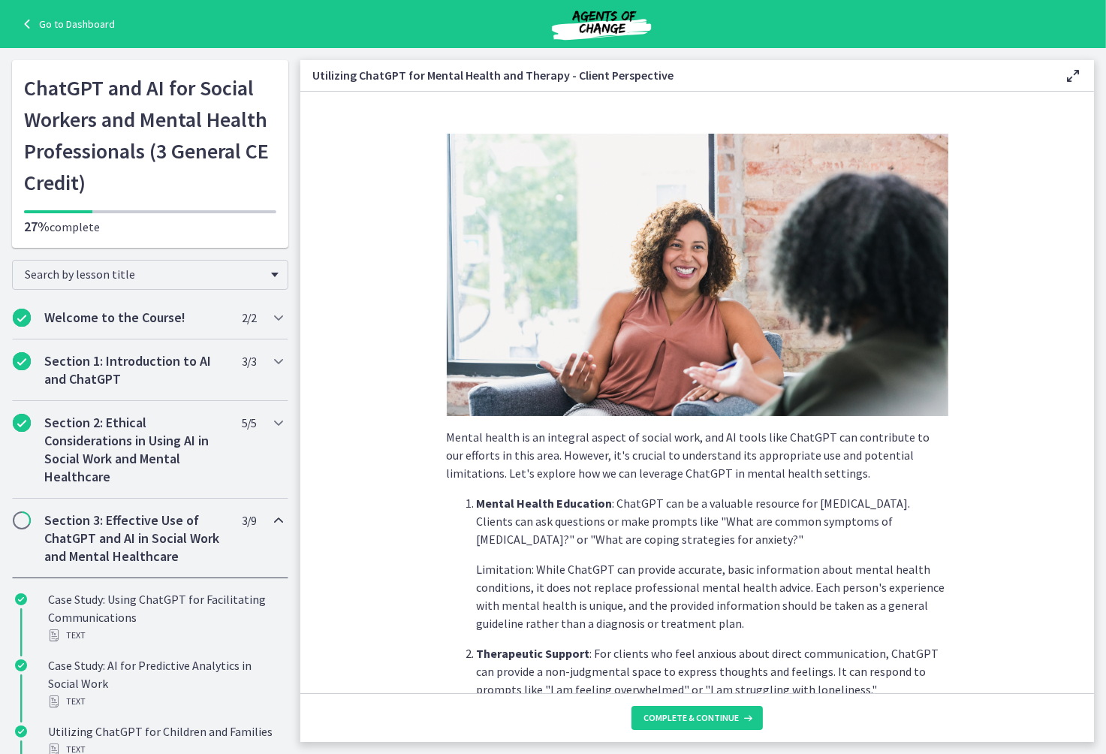
scroll to position [479, 0]
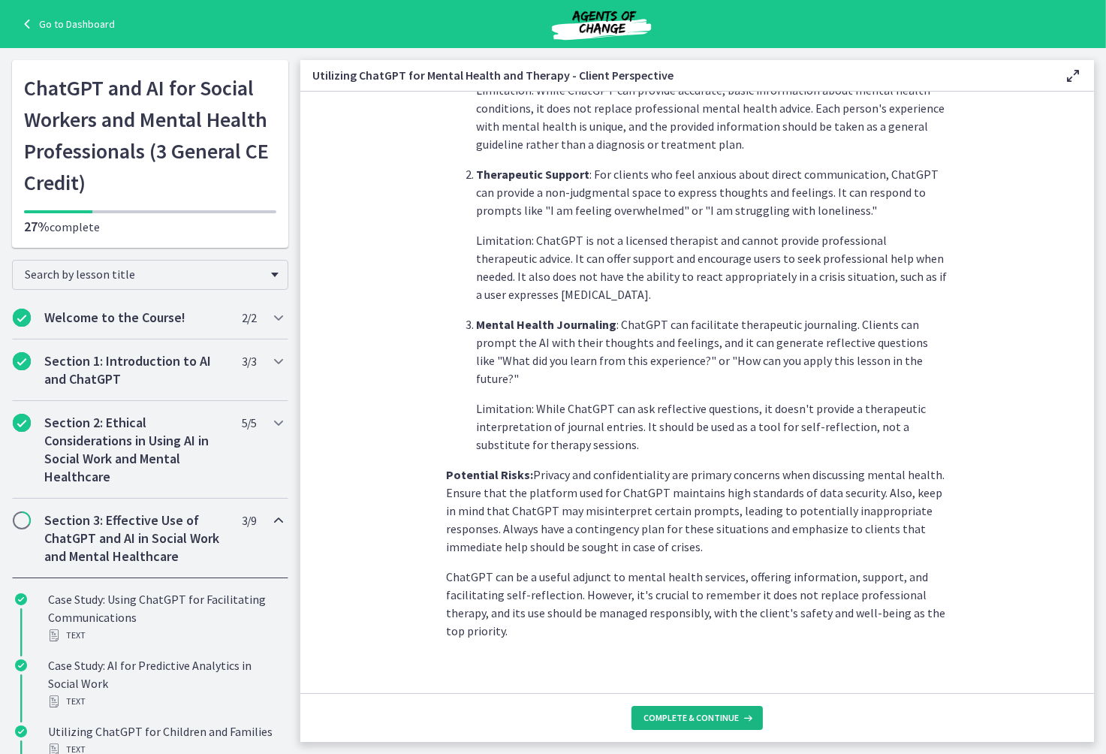
click at [683, 718] on span "Complete & continue" at bounding box center [690, 718] width 95 height 12
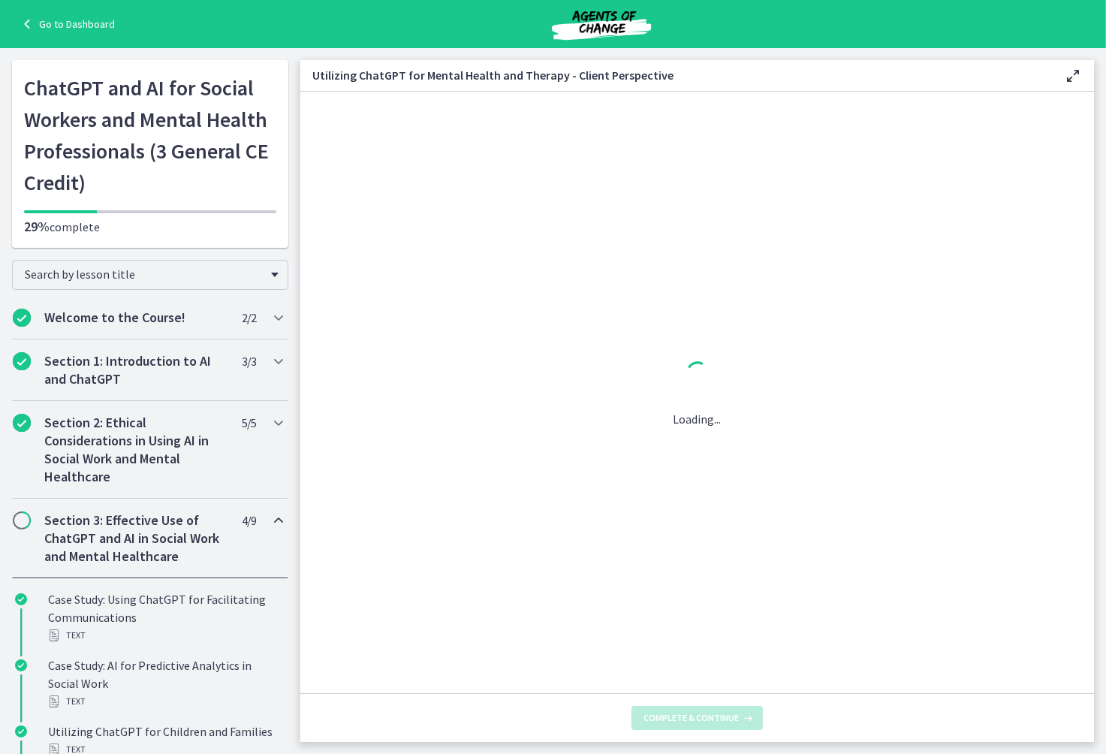
scroll to position [0, 0]
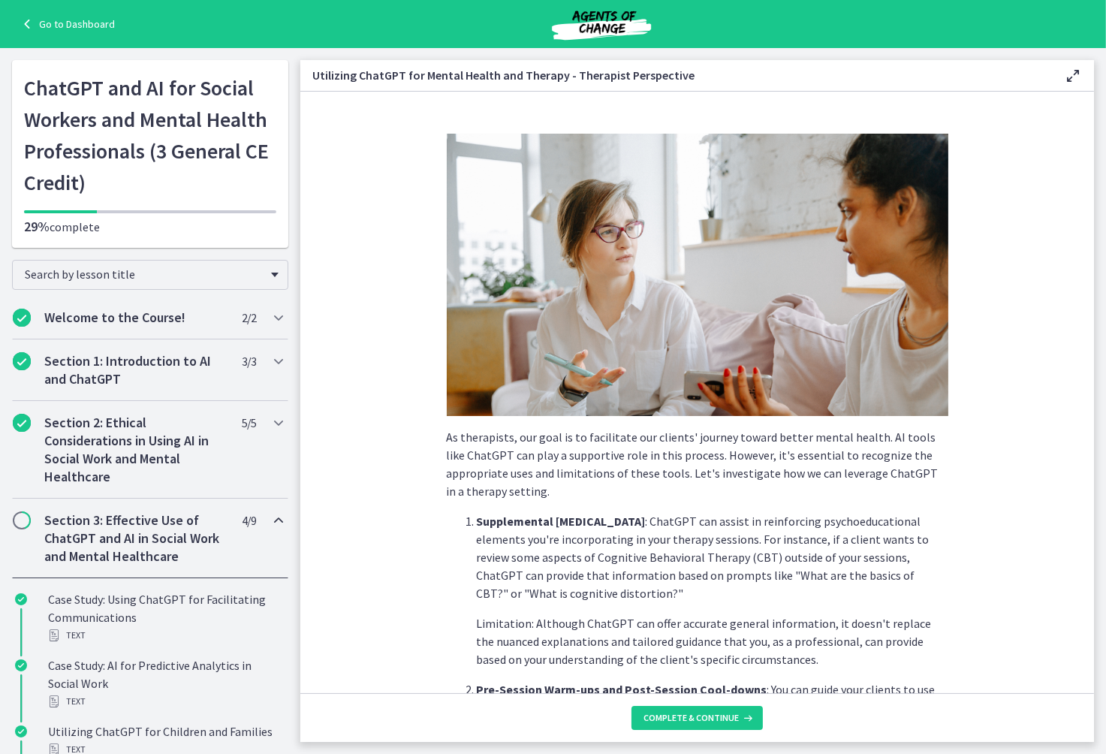
scroll to position [443, 0]
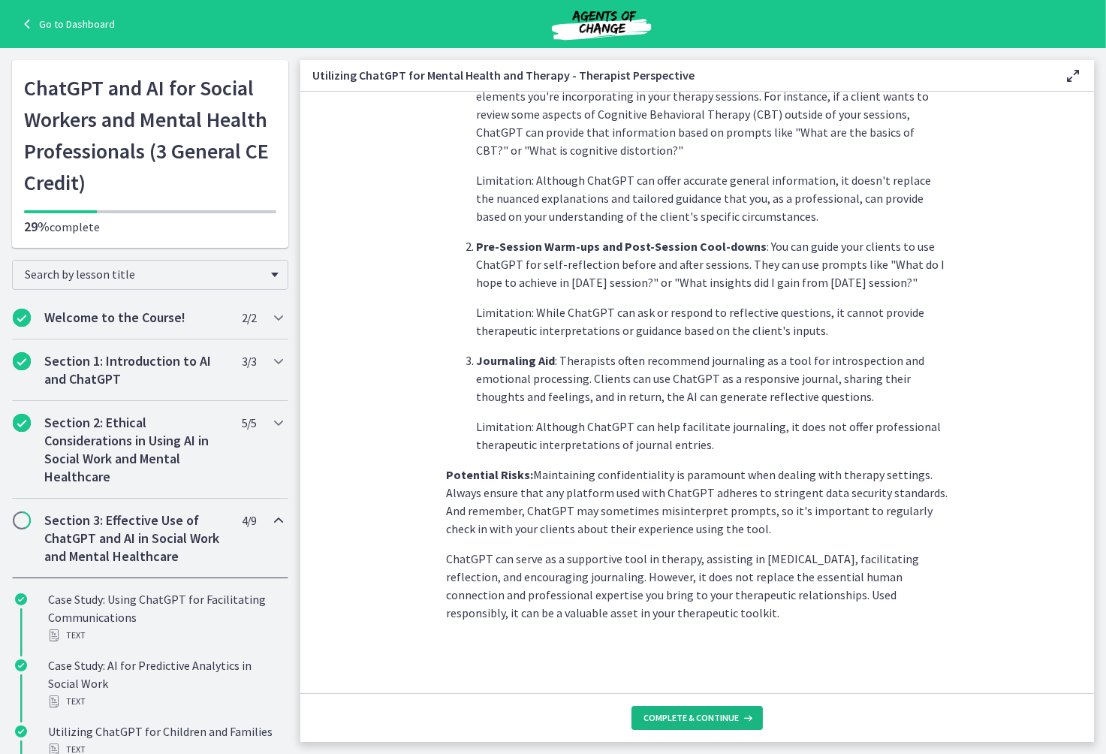
click at [693, 718] on span "Complete & continue" at bounding box center [690, 718] width 95 height 12
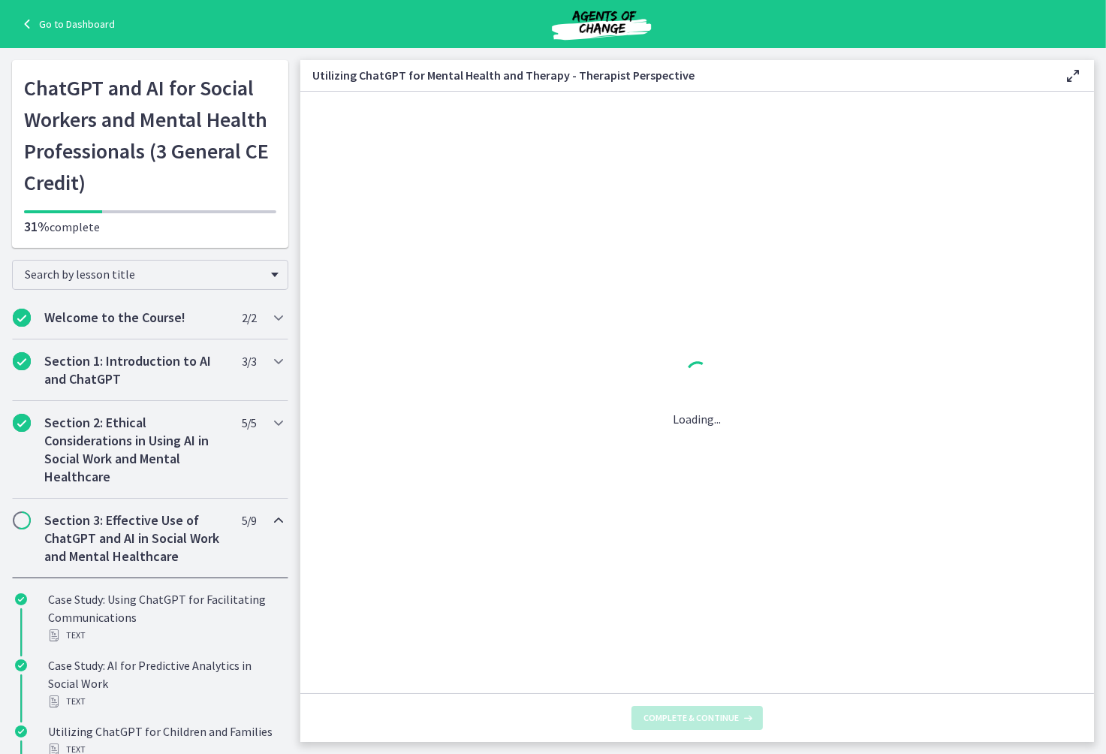
scroll to position [0, 0]
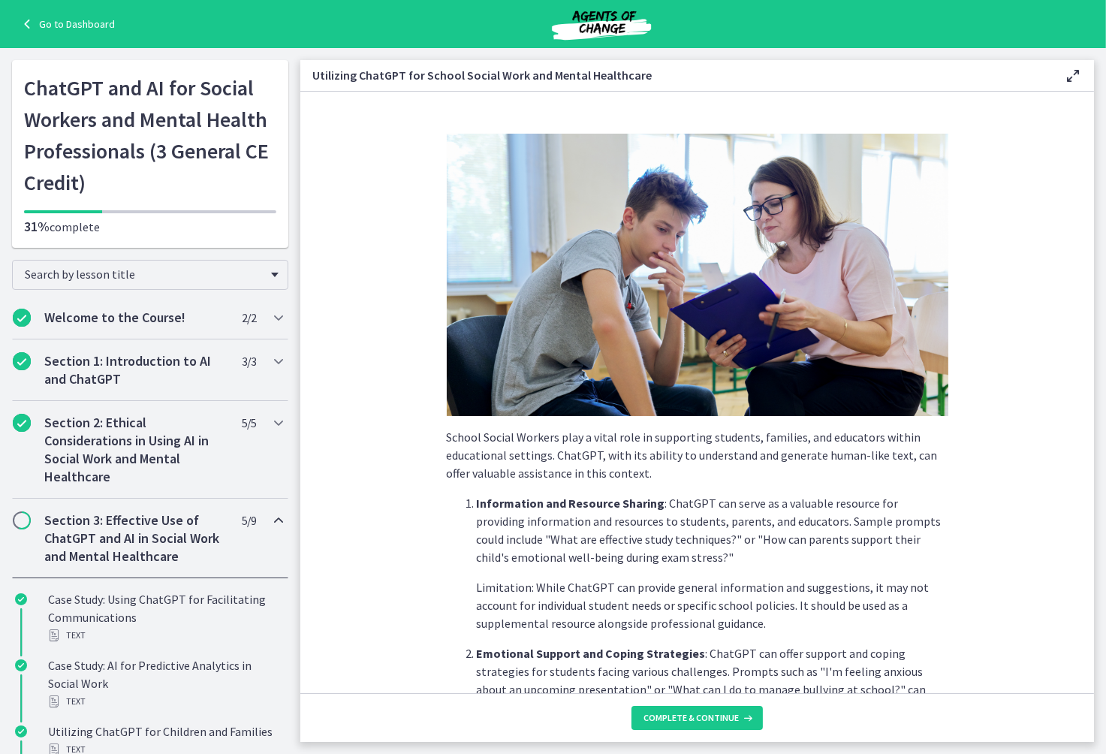
scroll to position [515, 0]
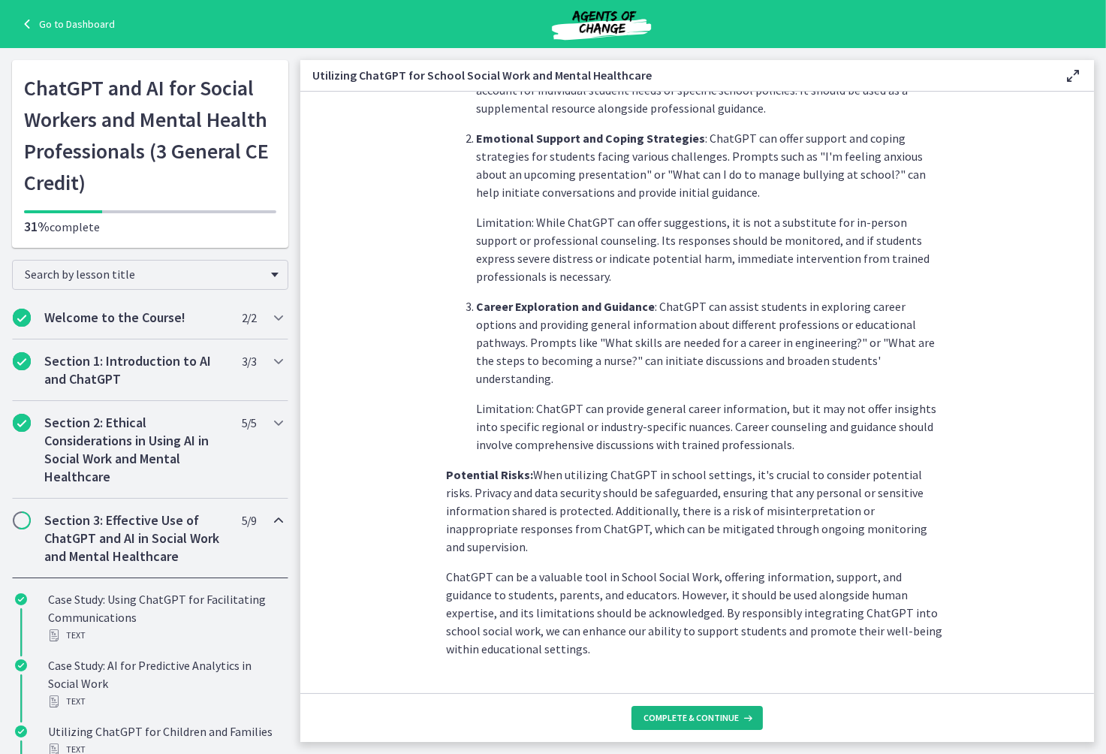
click at [696, 721] on span "Complete & continue" at bounding box center [690, 718] width 95 height 12
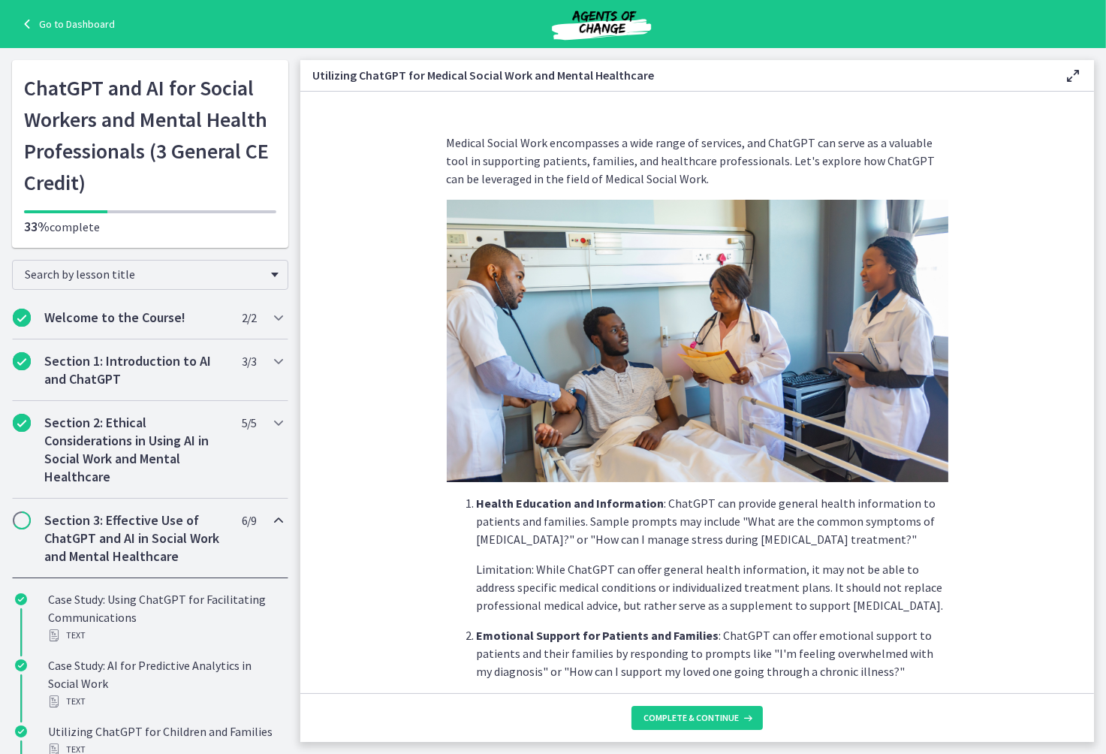
scroll to position [461, 0]
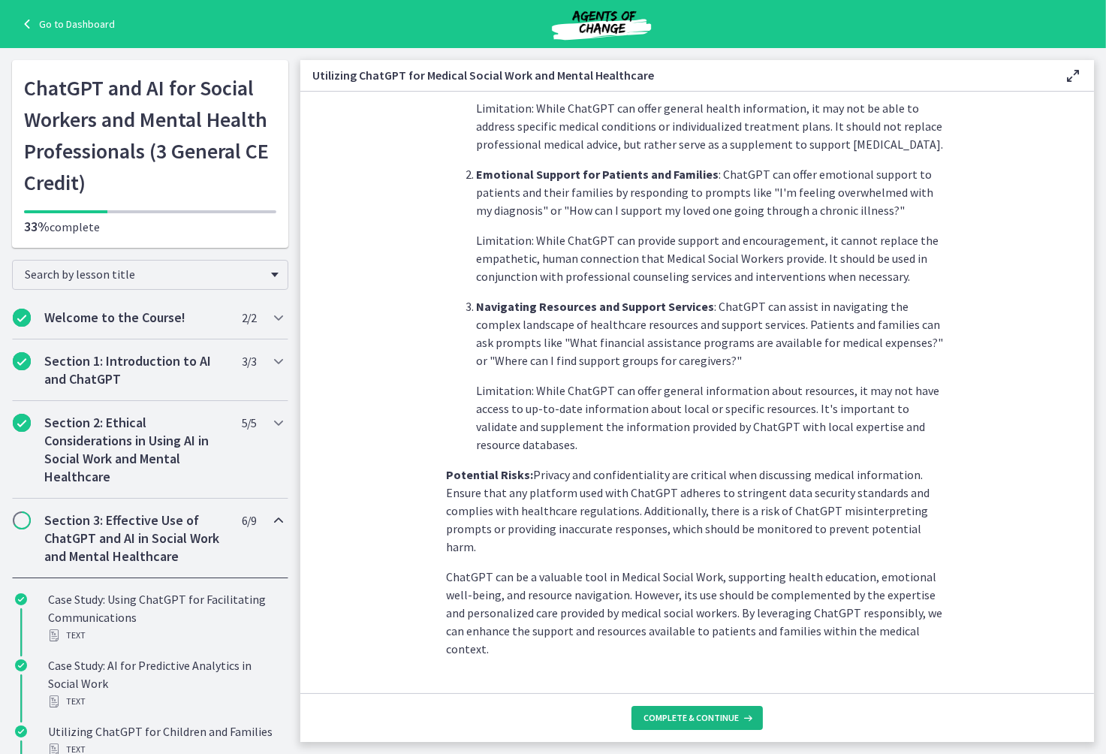
click at [685, 717] on span "Complete & continue" at bounding box center [690, 718] width 95 height 12
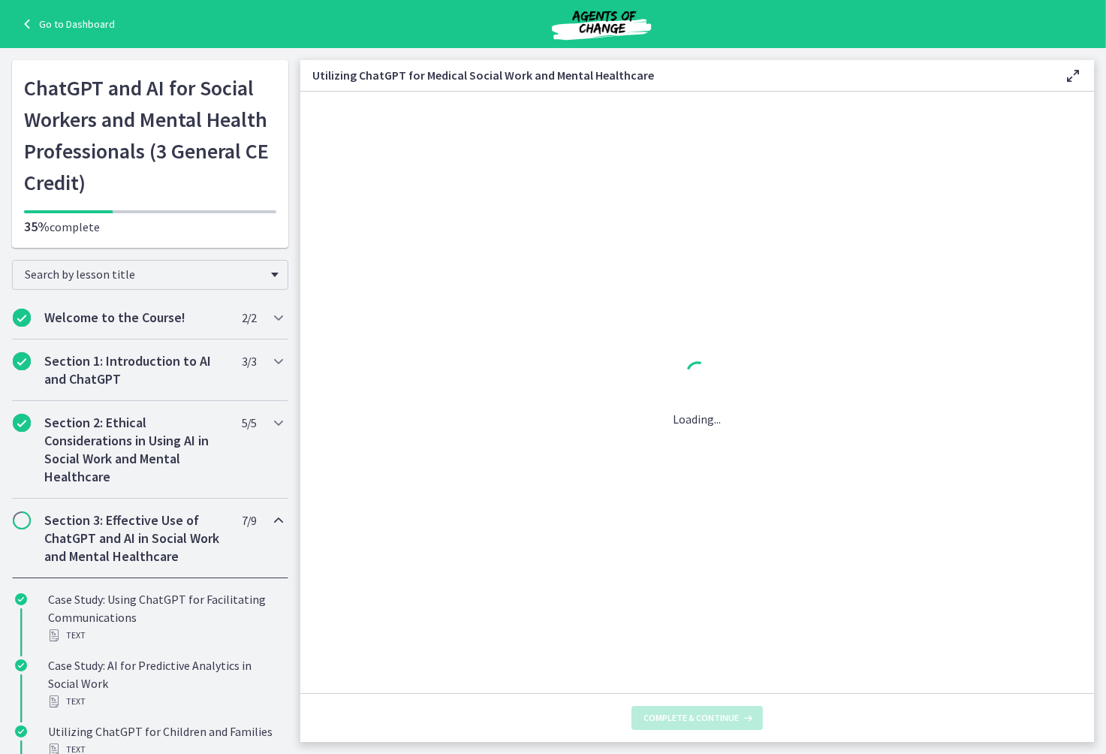
scroll to position [0, 0]
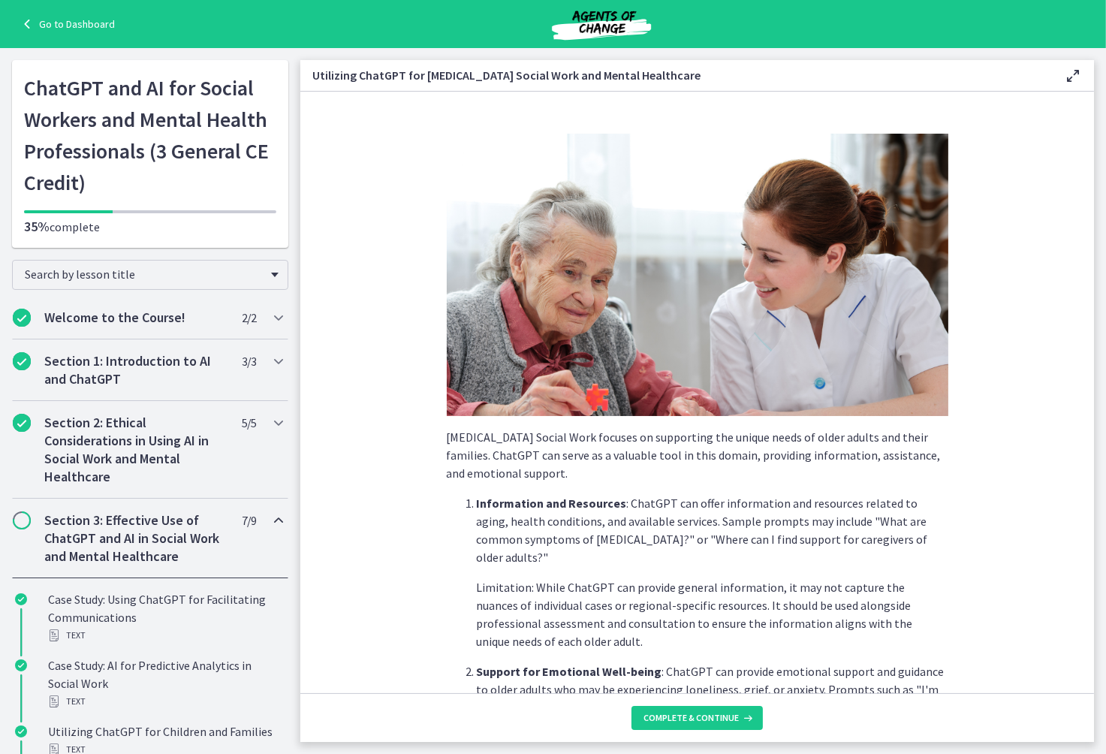
scroll to position [533, 0]
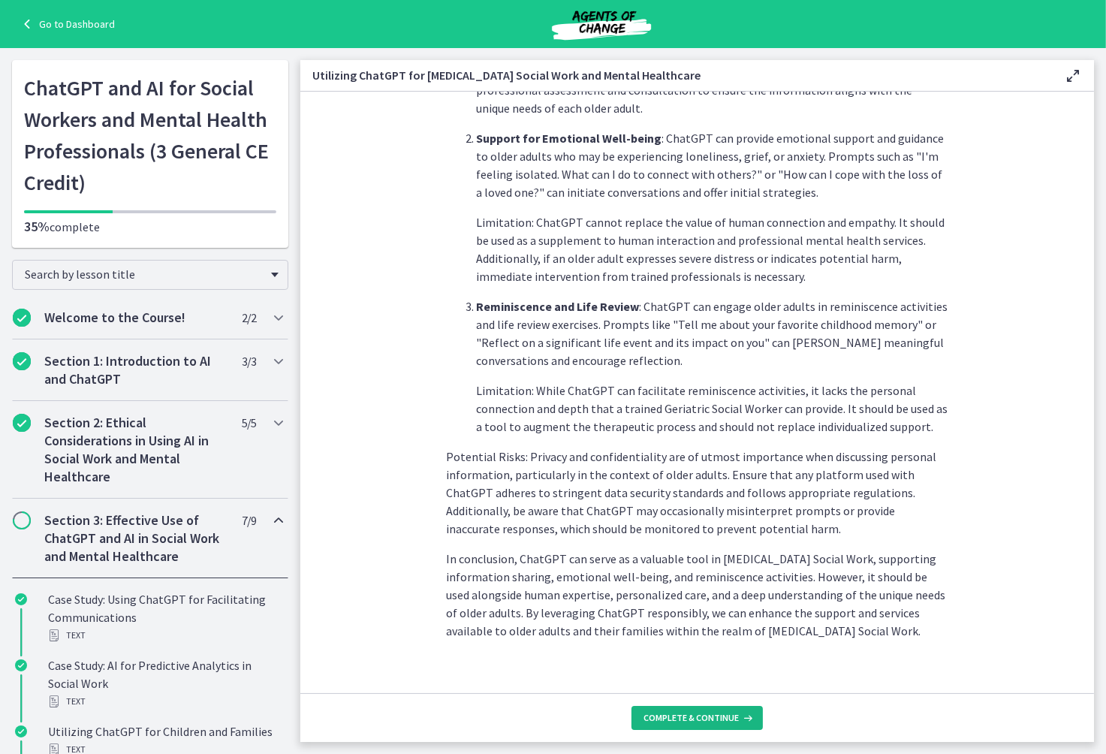
click at [705, 721] on span "Complete & continue" at bounding box center [690, 718] width 95 height 12
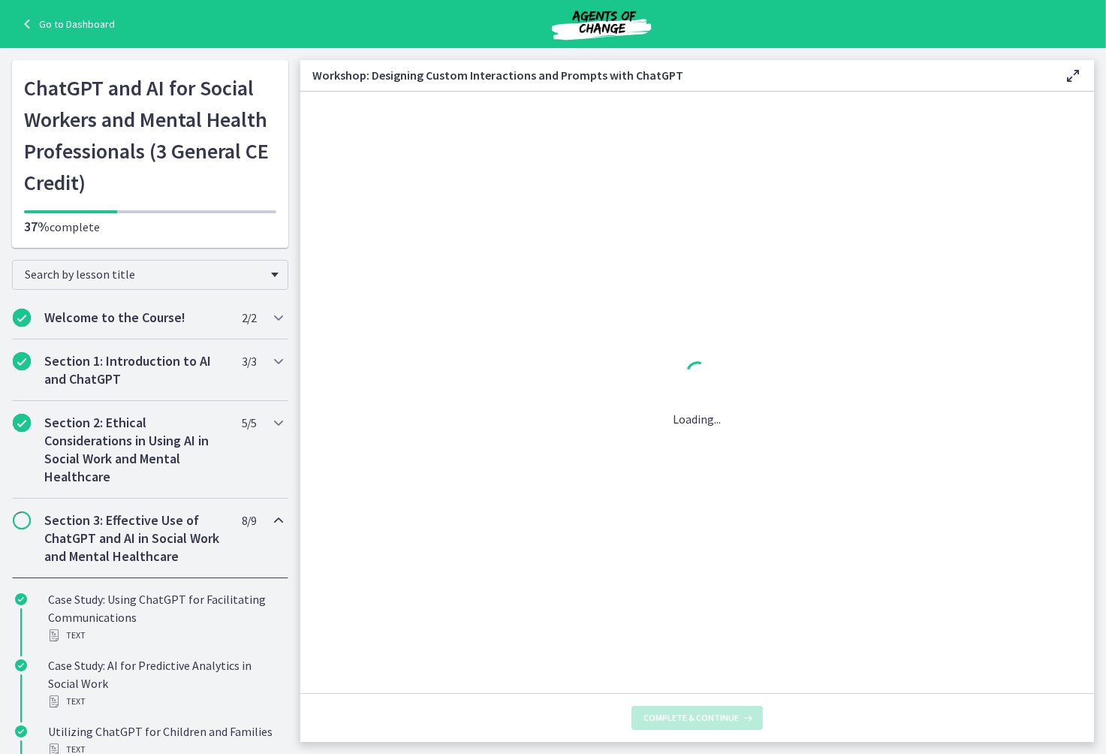
scroll to position [0, 0]
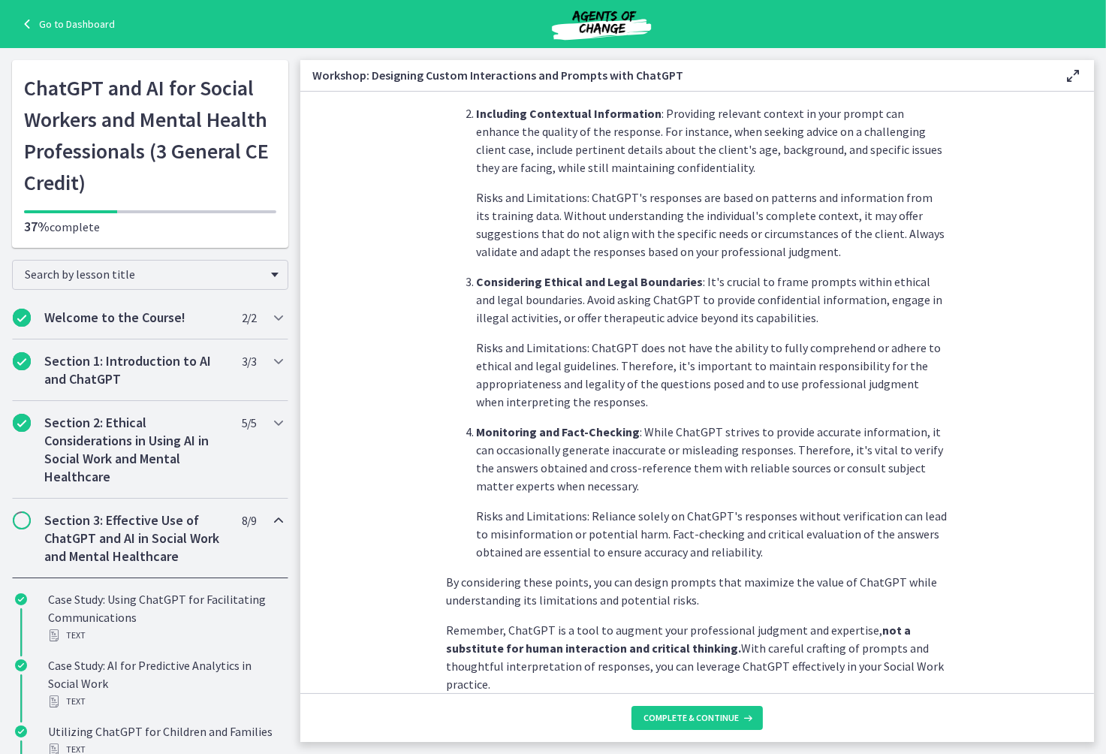
scroll to position [659, 0]
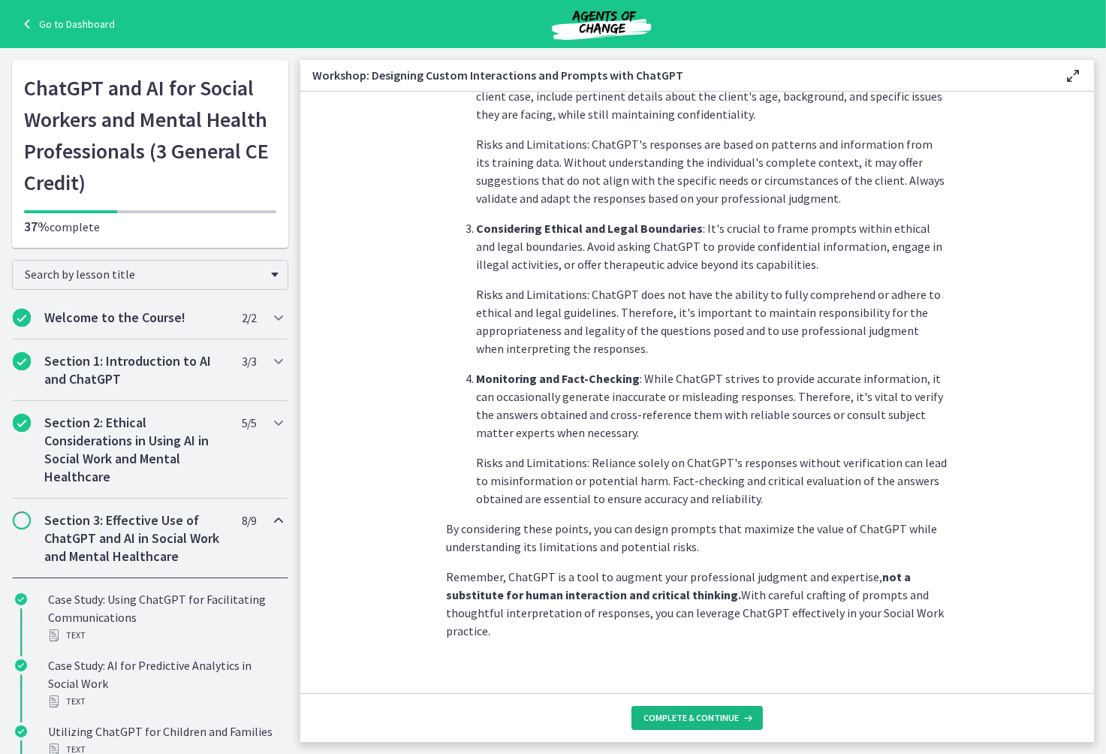
click at [703, 716] on span "Complete & continue" at bounding box center [690, 718] width 95 height 12
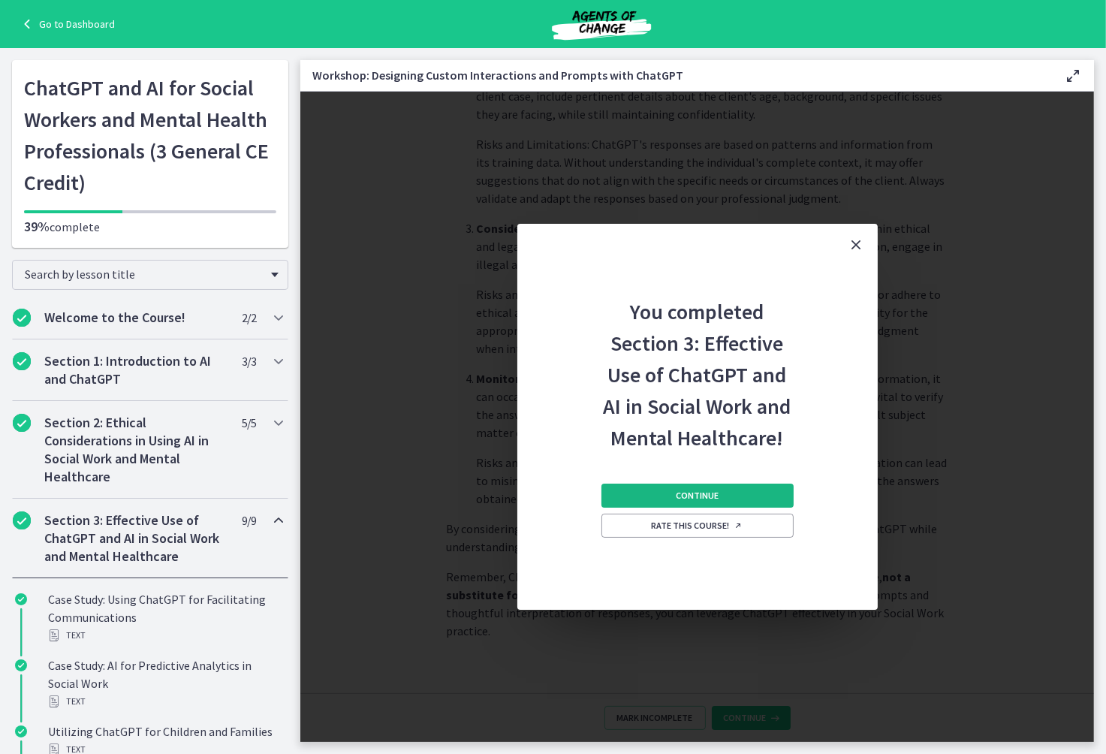
click at [695, 488] on button "Continue" at bounding box center [697, 495] width 192 height 24
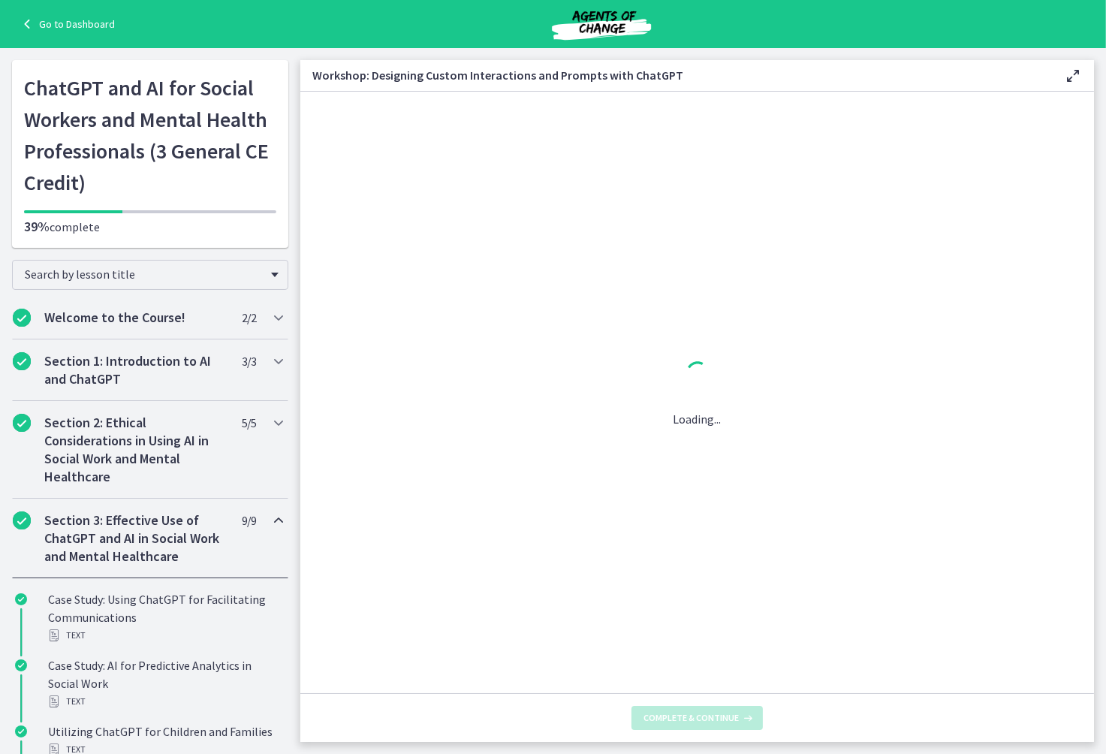
scroll to position [0, 0]
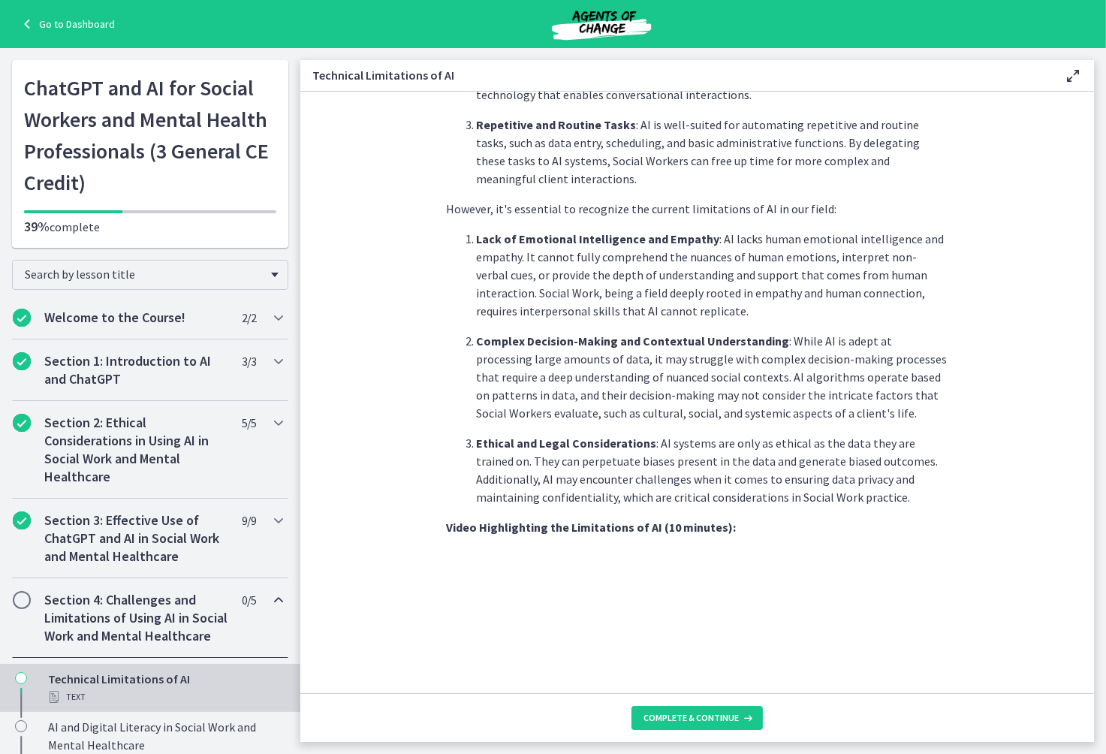
scroll to position [917, 0]
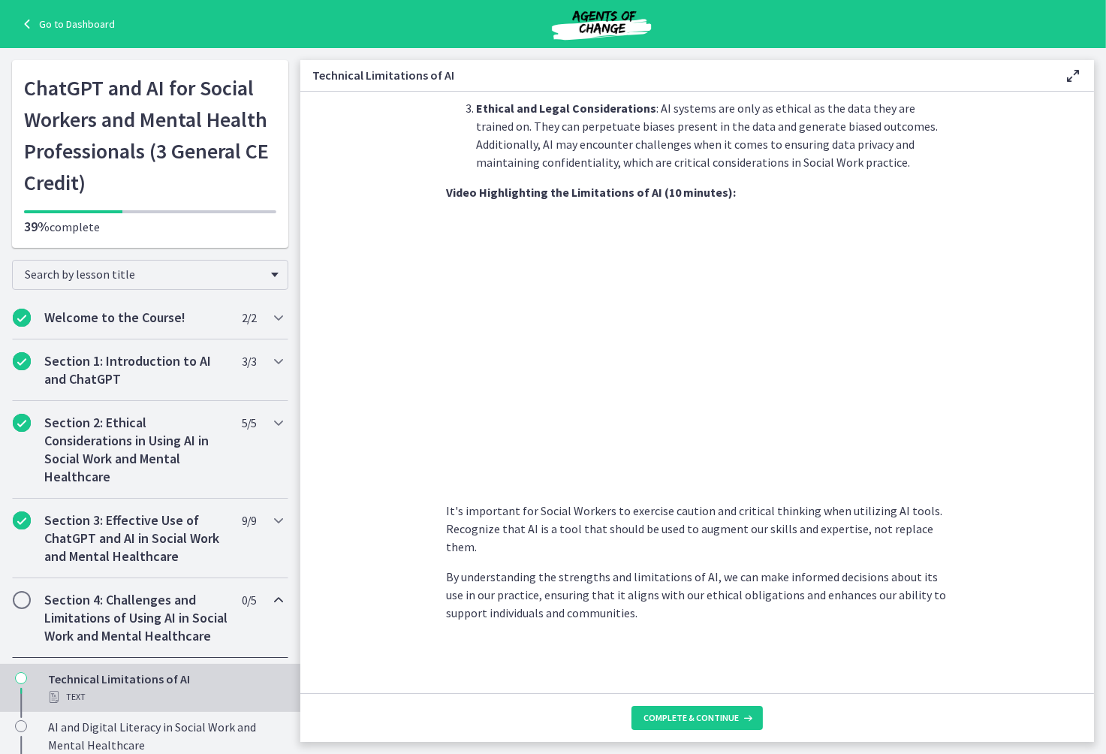
click at [1013, 376] on section "As Social Workers, understanding these limitations is crucial to effectively ut…" at bounding box center [696, 392] width 793 height 601
click at [704, 715] on span "Complete & continue" at bounding box center [690, 718] width 95 height 12
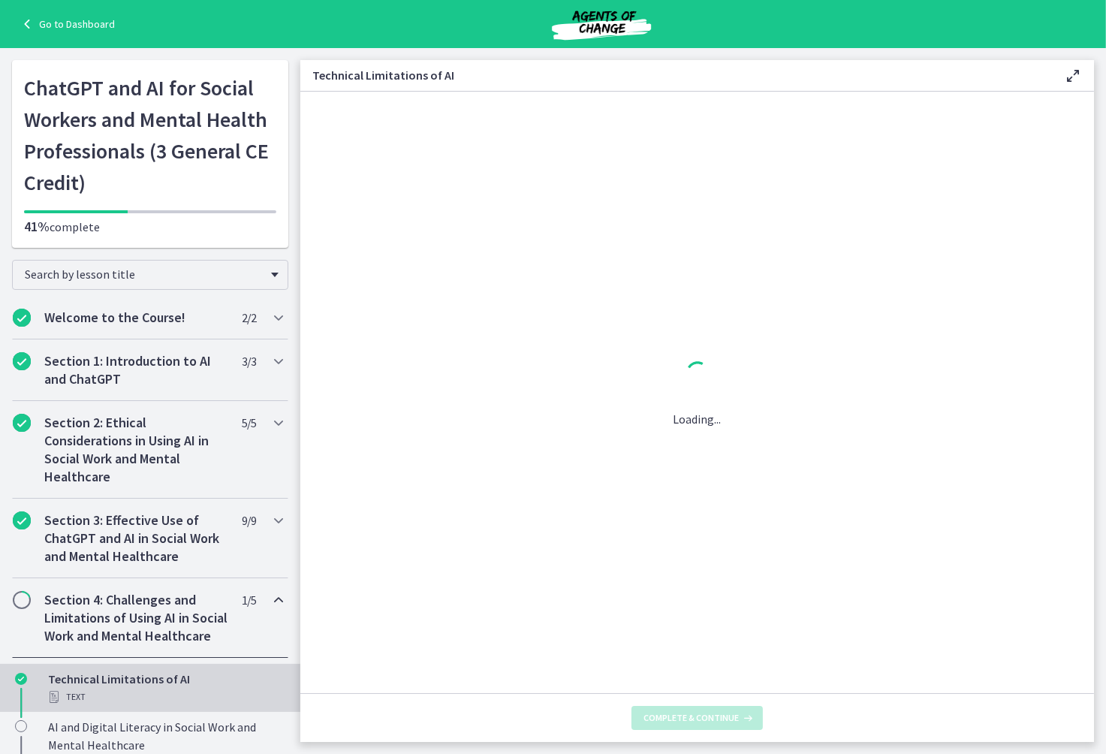
scroll to position [0, 0]
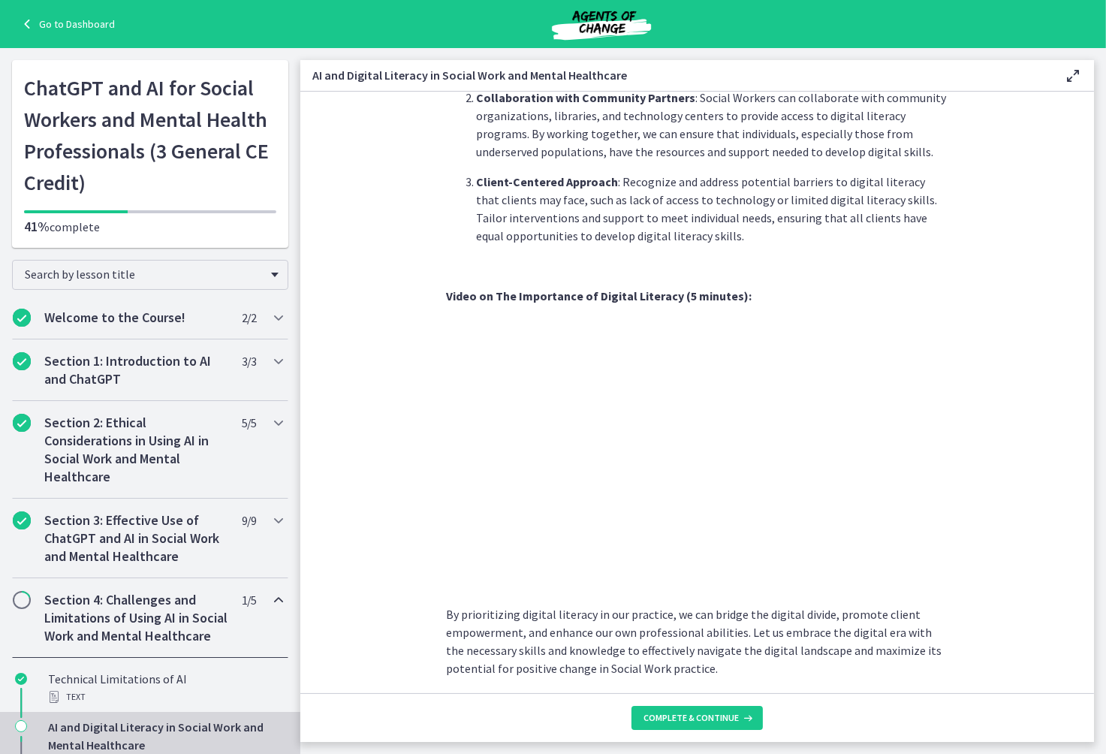
scroll to position [1121, 0]
click at [685, 725] on button "Complete & continue" at bounding box center [696, 718] width 131 height 24
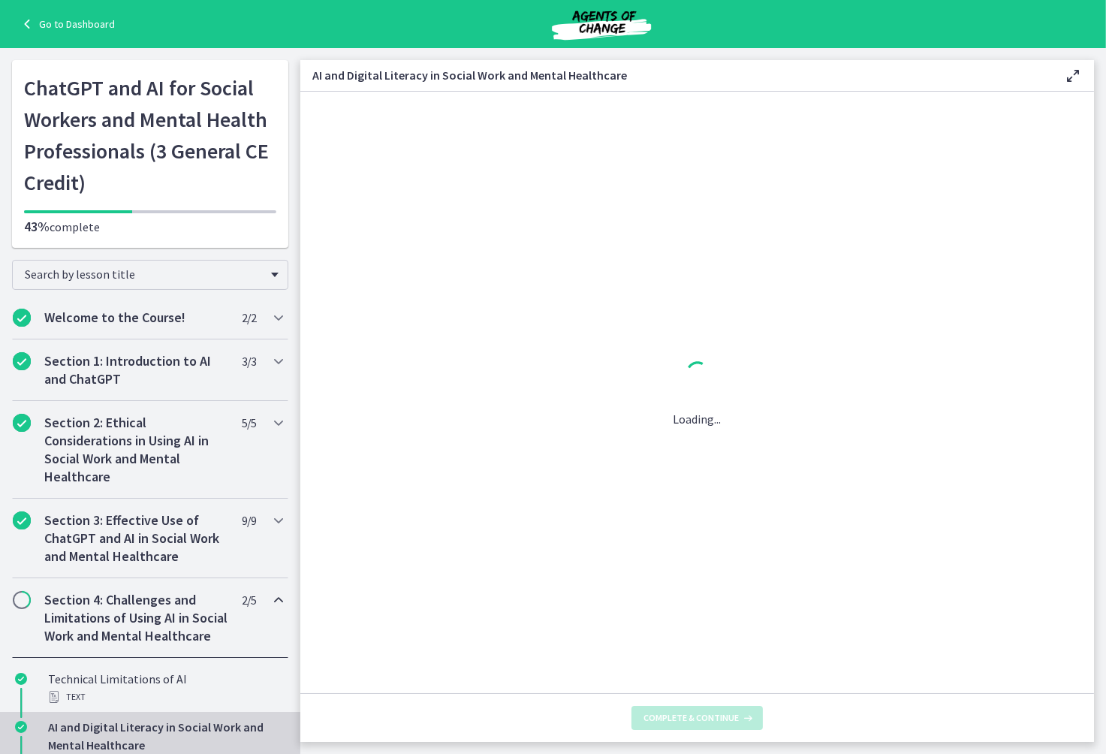
scroll to position [0, 0]
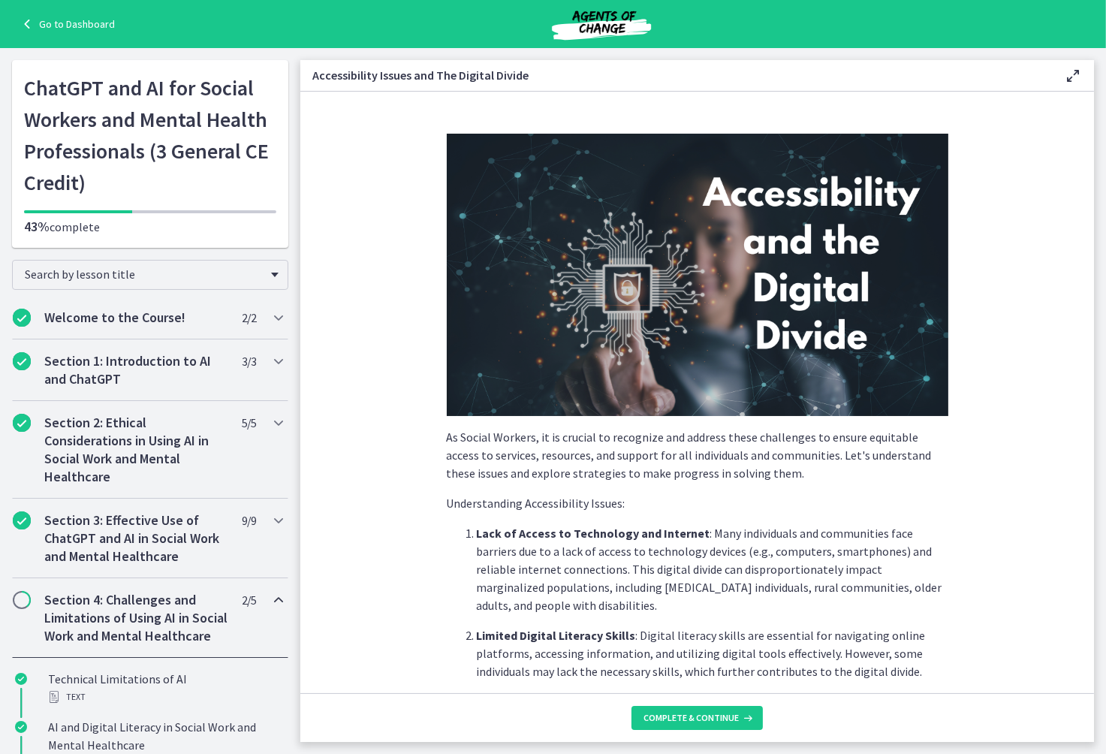
click at [403, 499] on section "As Social Workers, it is crucial to recognize and address these challenges to e…" at bounding box center [696, 392] width 793 height 601
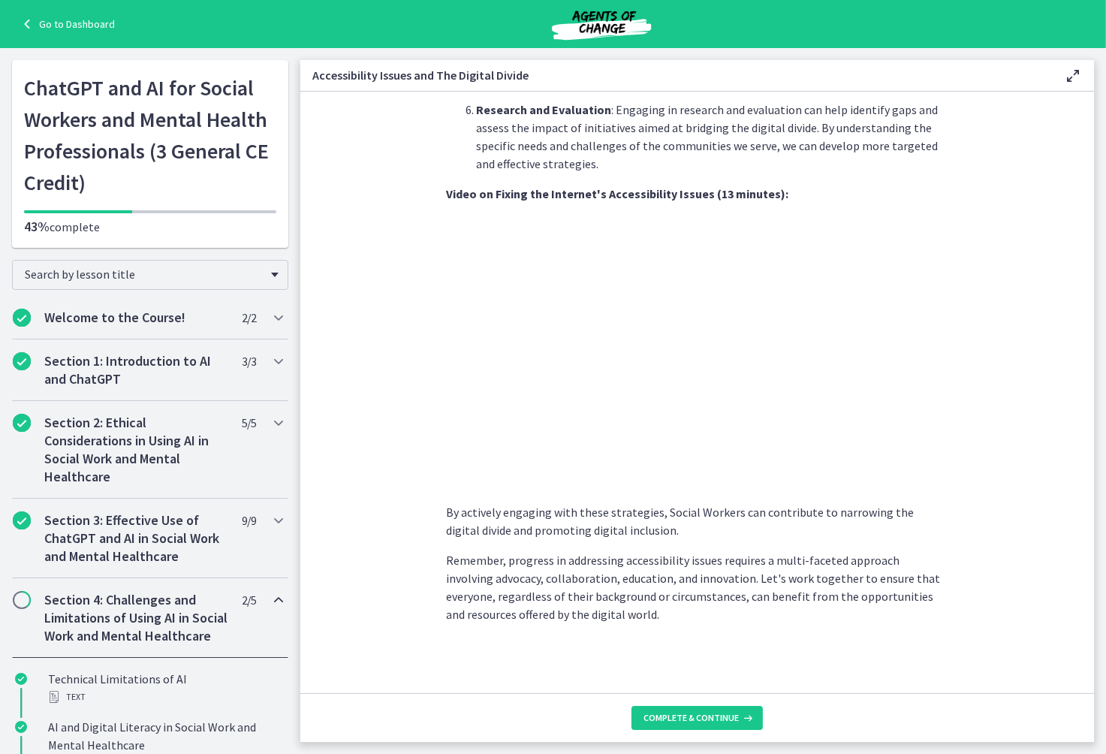
scroll to position [1127, 0]
click at [859, 600] on p "Remember, progress in addressing accessibility issues requires a multi-faceted …" at bounding box center [697, 586] width 501 height 72
